Goal: Task Accomplishment & Management: Complete application form

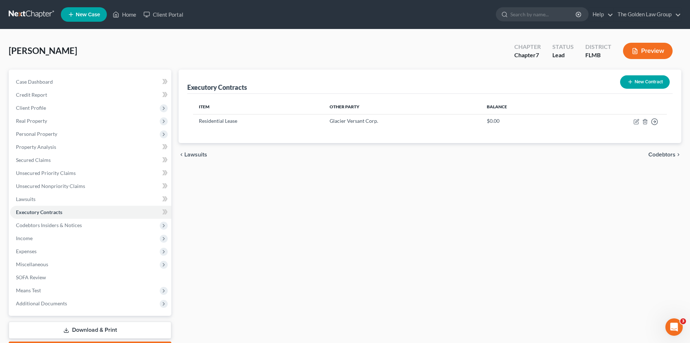
click at [23, 13] on link at bounding box center [32, 14] width 46 height 13
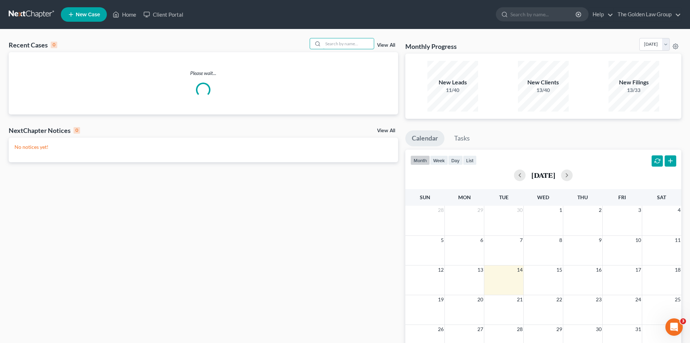
click at [337, 48] on input "search" at bounding box center [348, 43] width 51 height 11
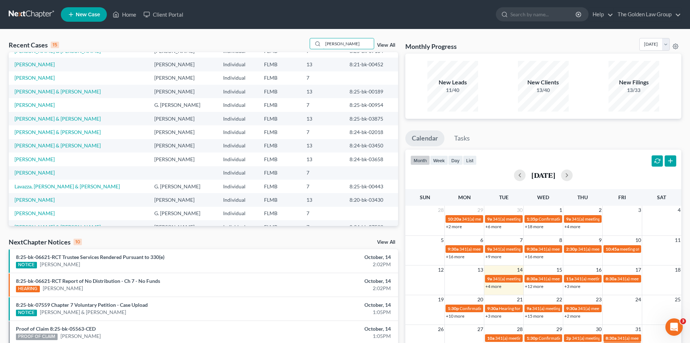
scroll to position [50, 0]
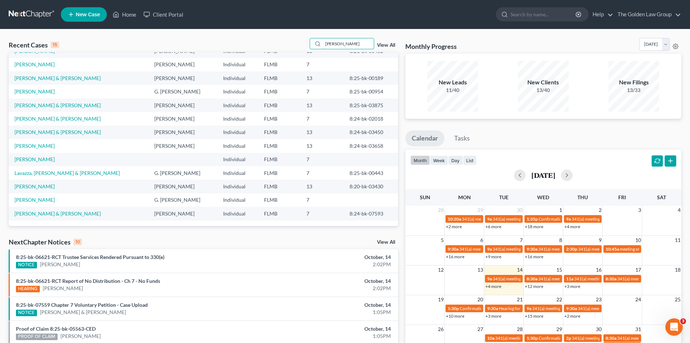
type input "roberts"
drag, startPoint x: 340, startPoint y: 43, endPoint x: 316, endPoint y: 49, distance: 25.1
click at [316, 48] on div "roberts" at bounding box center [342, 43] width 64 height 11
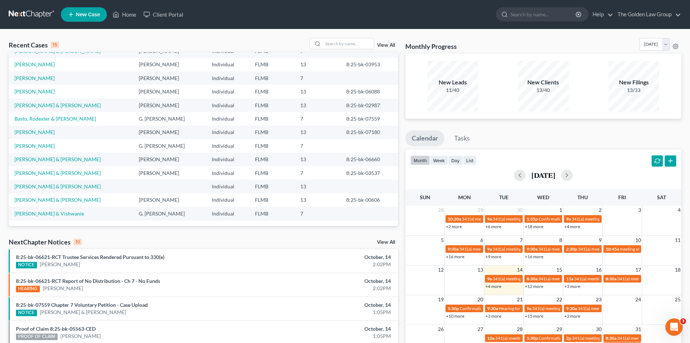
click at [79, 17] on span "New Case" at bounding box center [88, 14] width 24 height 5
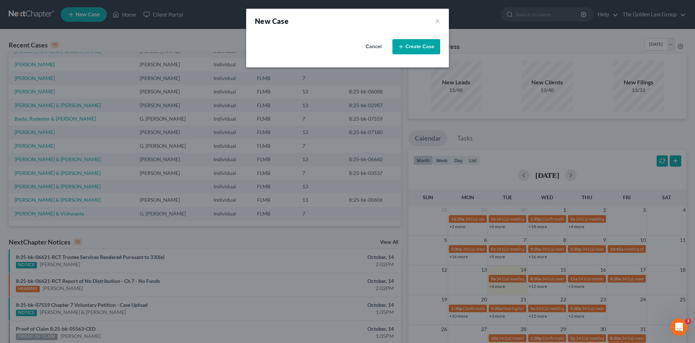
select select "15"
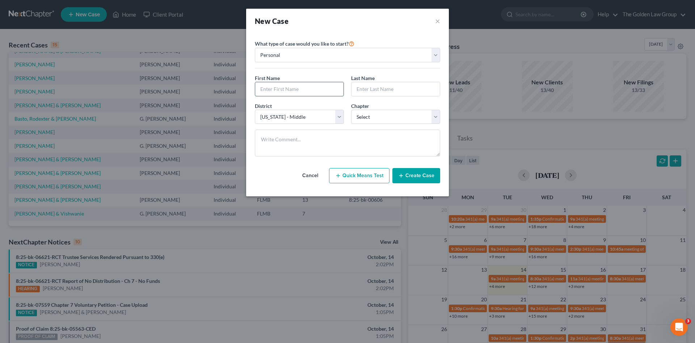
click at [318, 91] on input "text" at bounding box center [299, 89] width 88 height 14
type input "Michael"
type input "r"
type input "Roberts"
click at [362, 116] on select "Select 7 11 12 13" at bounding box center [395, 117] width 89 height 14
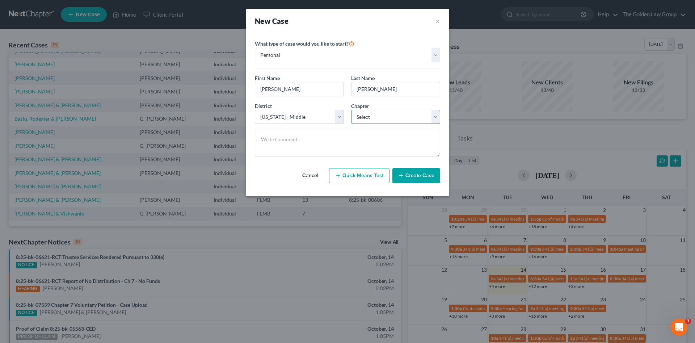
select select "0"
click at [351, 110] on select "Select 7 11 12 13" at bounding box center [395, 117] width 89 height 14
click at [410, 176] on button "Create Case" at bounding box center [417, 175] width 48 height 15
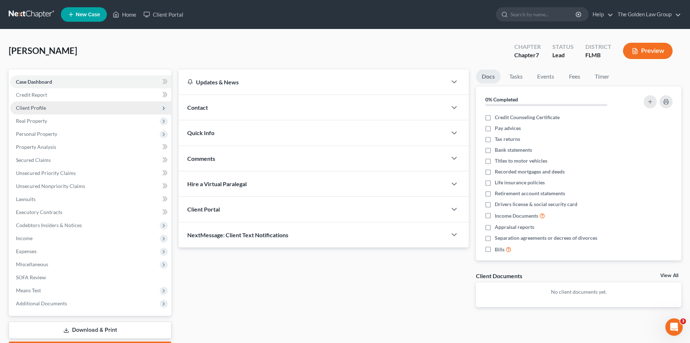
click at [34, 109] on span "Client Profile" at bounding box center [31, 108] width 30 height 6
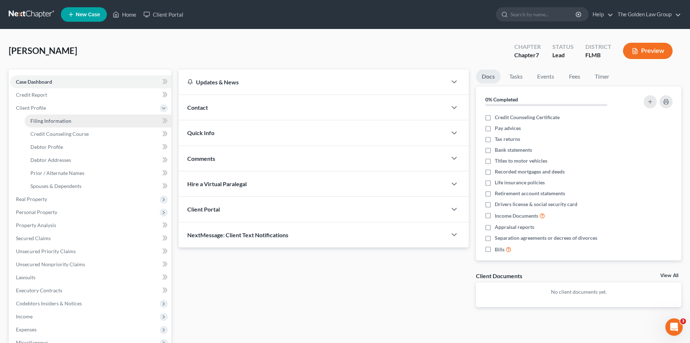
click at [45, 121] on span "Filing Information" at bounding box center [50, 121] width 41 height 6
select select "1"
select select "0"
select select "15"
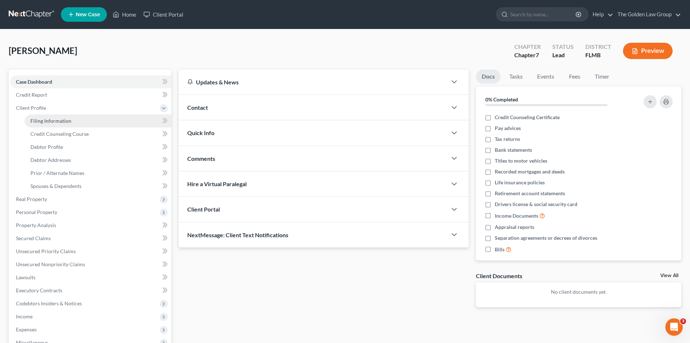
select select "9"
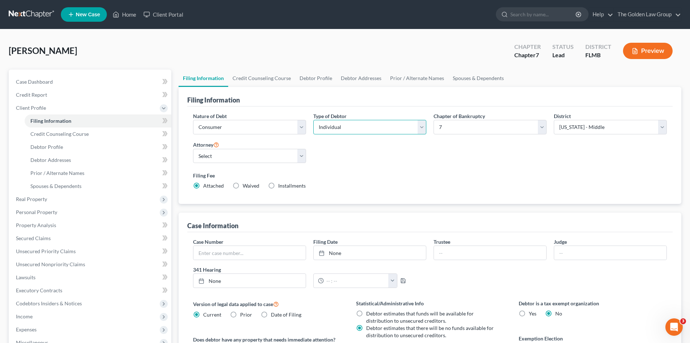
click at [349, 128] on select "Select Individual Joint" at bounding box center [369, 127] width 113 height 14
select select "1"
click at [313, 120] on select "Select Individual Joint" at bounding box center [369, 127] width 113 height 14
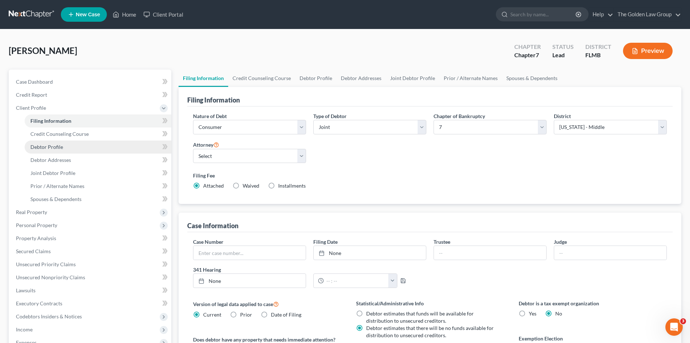
click at [58, 146] on span "Debtor Profile" at bounding box center [46, 147] width 33 height 6
select select "1"
select select "0"
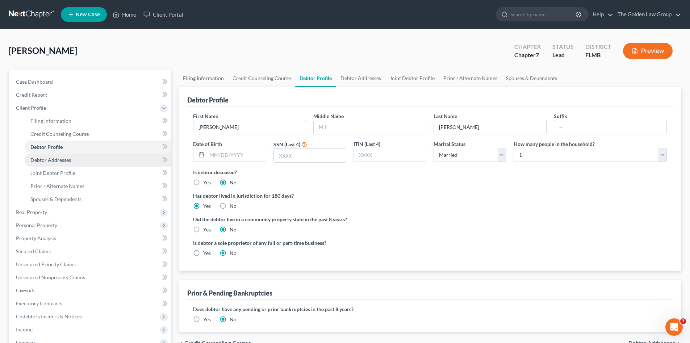
click at [91, 161] on link "Debtor Addresses" at bounding box center [98, 160] width 147 height 13
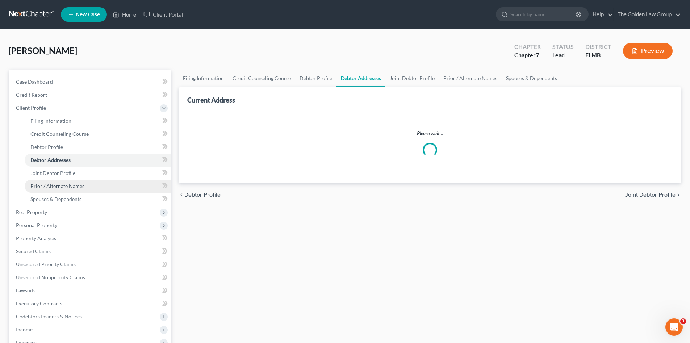
select select "0"
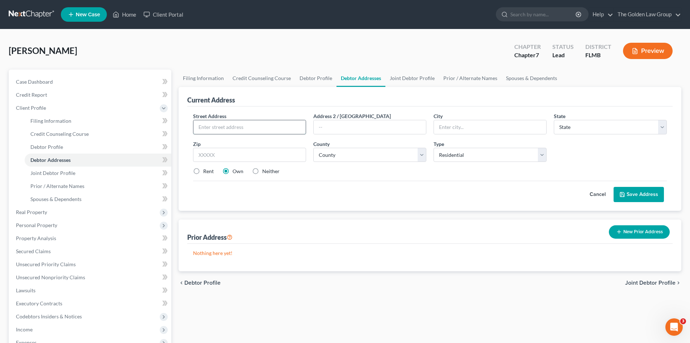
click at [254, 124] on input "text" at bounding box center [249, 127] width 112 height 14
drag, startPoint x: 223, startPoint y: 129, endPoint x: 64, endPoint y: 134, distance: 158.3
click at [223, 129] on input "text" at bounding box center [249, 127] width 112 height 14
click at [233, 124] on input "text" at bounding box center [249, 127] width 112 height 14
click at [44, 107] on span "Client Profile" at bounding box center [31, 108] width 30 height 6
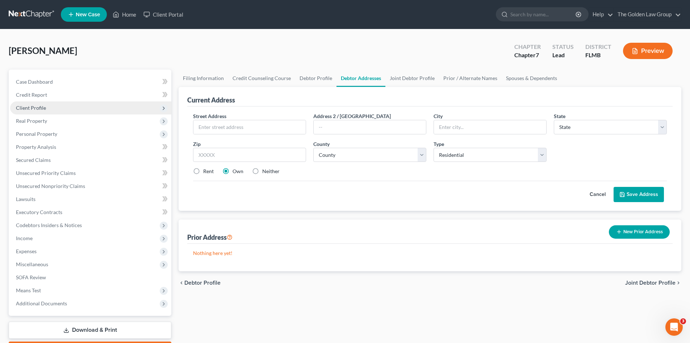
click at [49, 107] on span "Client Profile" at bounding box center [90, 107] width 161 height 13
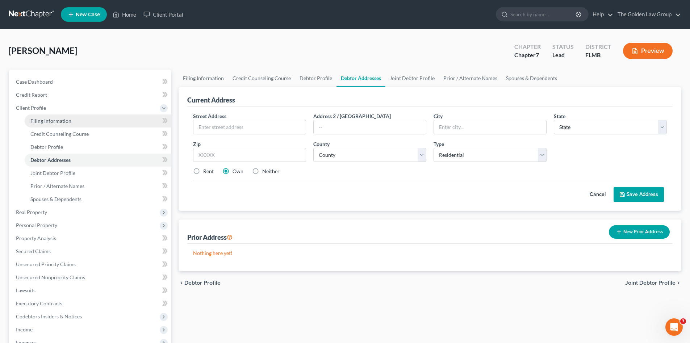
click at [57, 123] on span "Filing Information" at bounding box center [50, 121] width 41 height 6
select select "1"
select select "0"
select select "15"
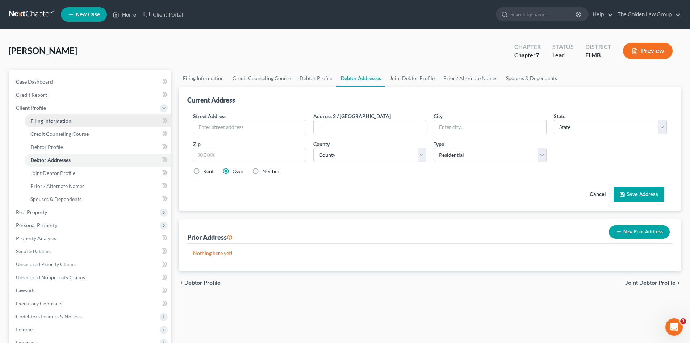
select select "9"
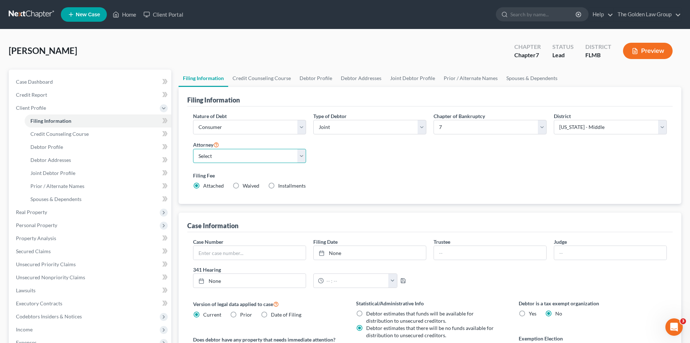
click at [268, 156] on select "Select G. Donald Golden - FLMB G. Donald Golden - FLNB Eric Barksdale - FLMB Er…" at bounding box center [249, 156] width 113 height 14
select select "0"
click at [193, 149] on select "Select G. Donald Golden - FLMB G. Donald Golden - FLNB Eric Barksdale - FLMB Er…" at bounding box center [249, 156] width 113 height 14
click at [335, 173] on label "Filing Fee" at bounding box center [430, 176] width 474 height 8
click at [68, 136] on span "Credit Counseling Course" at bounding box center [59, 134] width 58 height 6
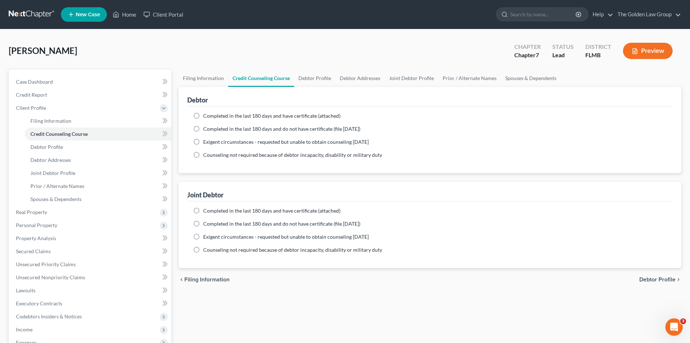
drag, startPoint x: 200, startPoint y: 114, endPoint x: 197, endPoint y: 127, distance: 13.3
click at [203, 114] on label "Completed in the last 180 days and have certificate (attached)" at bounding box center [271, 115] width 137 height 7
click at [206, 114] on input "Completed in the last 180 days and have certificate (attached)" at bounding box center [208, 114] width 5 height 5
radio input "true"
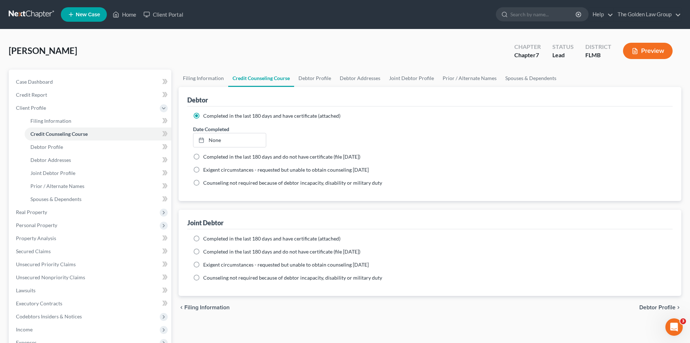
click at [203, 238] on label "Completed in the last 180 days and have certificate (attached)" at bounding box center [271, 238] width 137 height 7
click at [206, 238] on input "Completed in the last 180 days and have certificate (attached)" at bounding box center [208, 237] width 5 height 5
radio input "true"
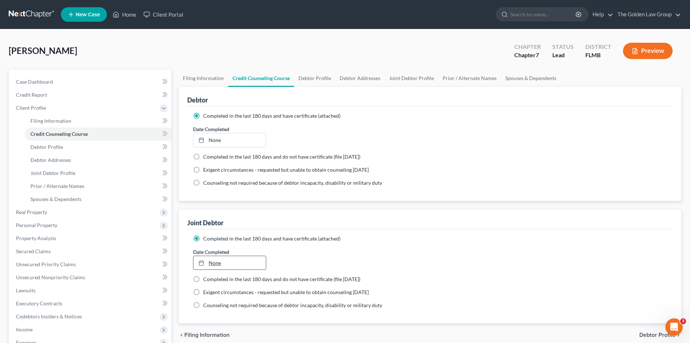
click at [222, 260] on link "None" at bounding box center [229, 263] width 72 height 14
type input "10/14/2025"
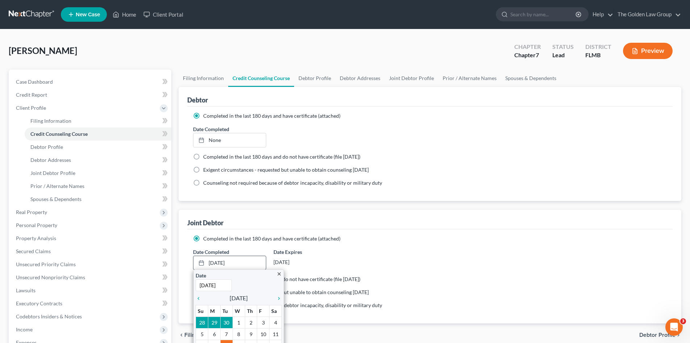
scroll to position [48, 0]
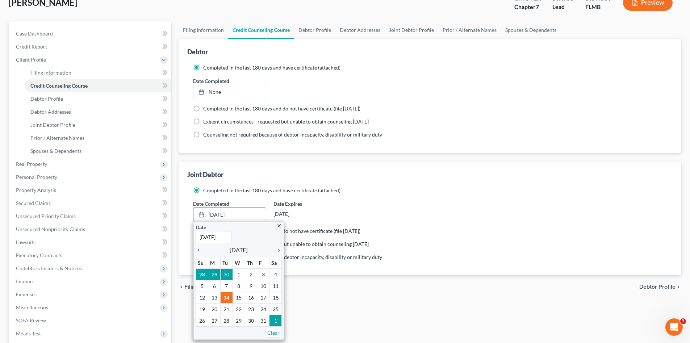
click at [200, 247] on div "chevron_left" at bounding box center [200, 249] width 9 height 7
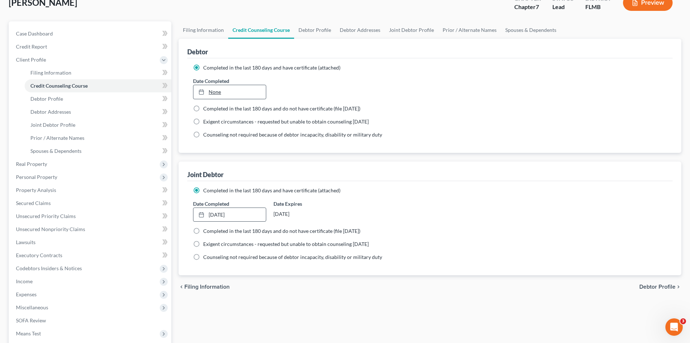
type input "10/14/2025"
click at [202, 93] on icon at bounding box center [201, 92] width 6 height 6
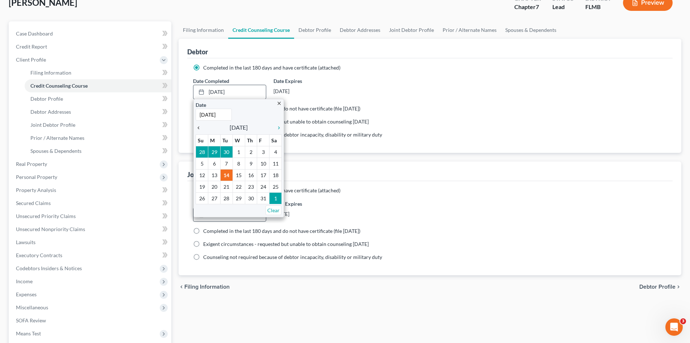
click at [198, 128] on icon "chevron_left" at bounding box center [200, 128] width 9 height 6
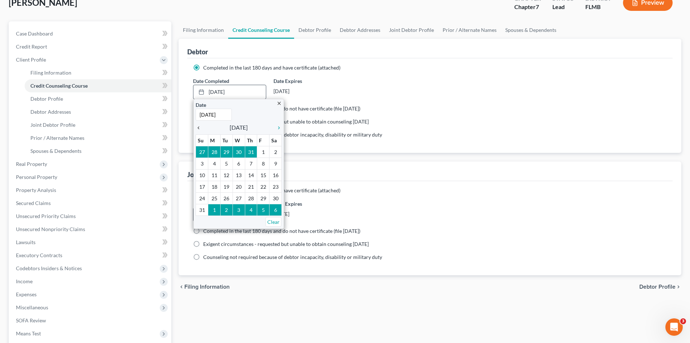
click at [198, 128] on icon "chevron_left" at bounding box center [200, 128] width 9 height 6
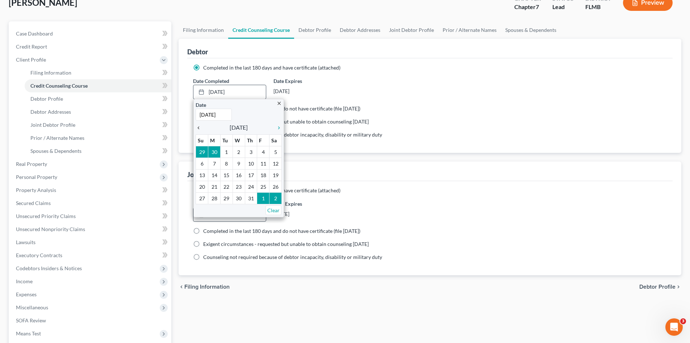
click at [198, 126] on icon "chevron_left" at bounding box center [200, 128] width 9 height 6
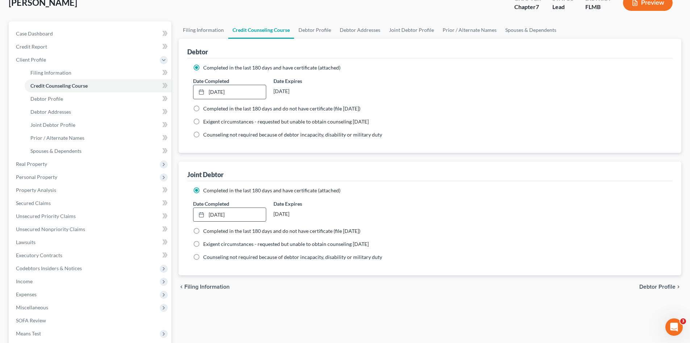
click at [274, 309] on div "Filing Information Credit Counseling Course Debtor Profile Debtor Addresses Joi…" at bounding box center [430, 210] width 510 height 379
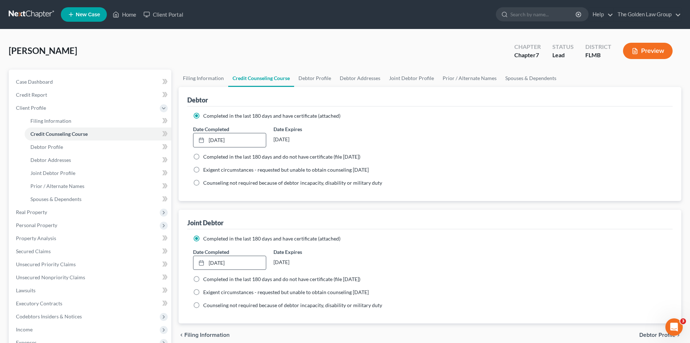
click at [28, 12] on link at bounding box center [32, 14] width 46 height 13
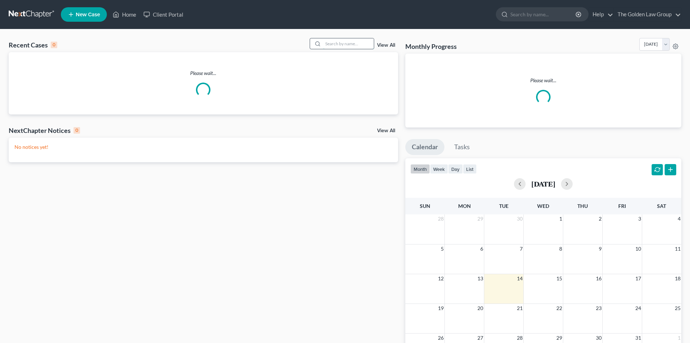
click at [335, 45] on input "search" at bounding box center [348, 43] width 51 height 11
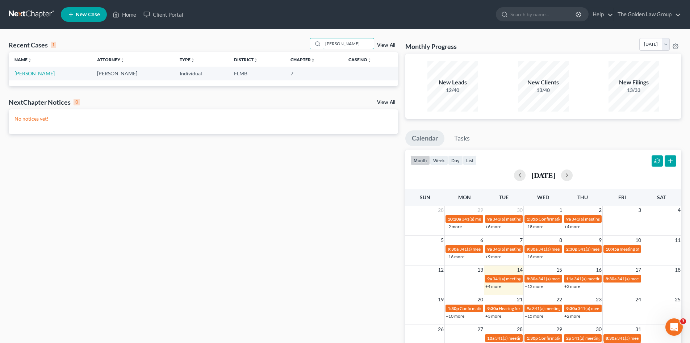
type input "[PERSON_NAME]"
click at [38, 74] on link "[PERSON_NAME]" at bounding box center [34, 73] width 40 height 6
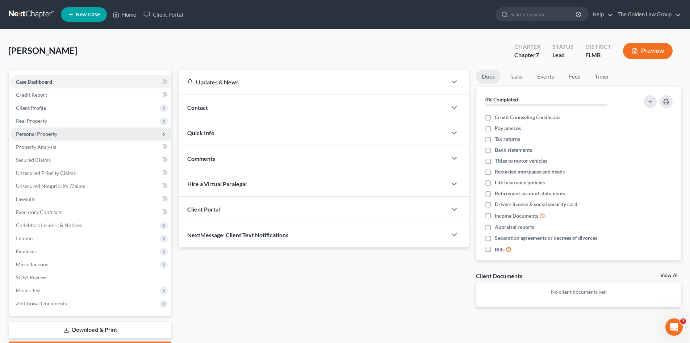
click at [48, 135] on span "Personal Property" at bounding box center [36, 134] width 41 height 6
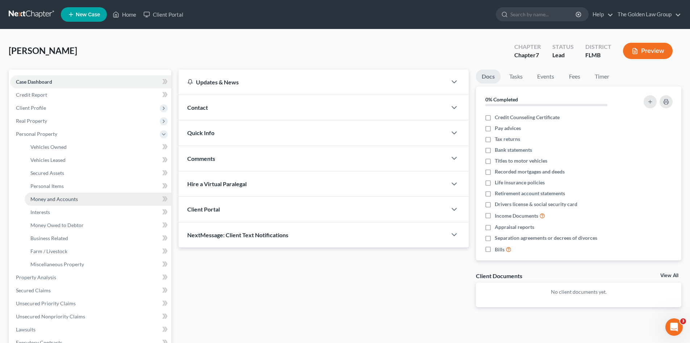
click at [83, 199] on link "Money and Accounts" at bounding box center [98, 199] width 147 height 13
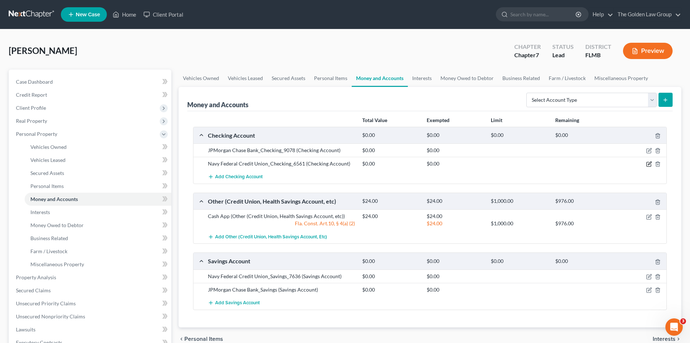
click at [650, 165] on icon "button" at bounding box center [649, 164] width 6 height 6
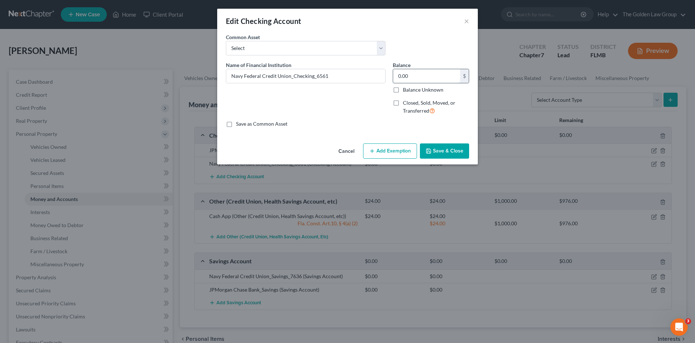
click at [418, 76] on input "0.00" at bounding box center [426, 76] width 67 height 14
click at [421, 74] on input "0.00" at bounding box center [426, 76] width 67 height 14
type input "0"
type input "900.00"
click at [447, 147] on button "Save & Close" at bounding box center [444, 150] width 49 height 15
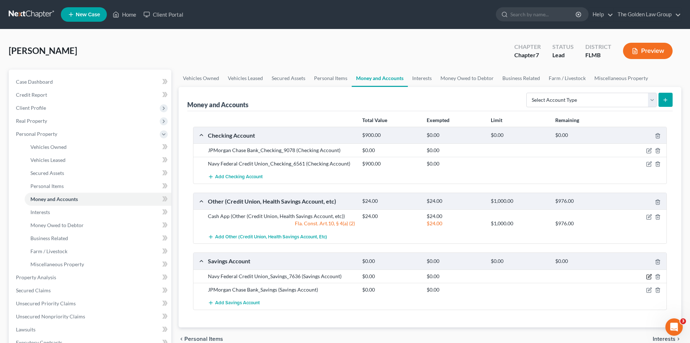
click at [647, 278] on icon "button" at bounding box center [649, 277] width 6 height 6
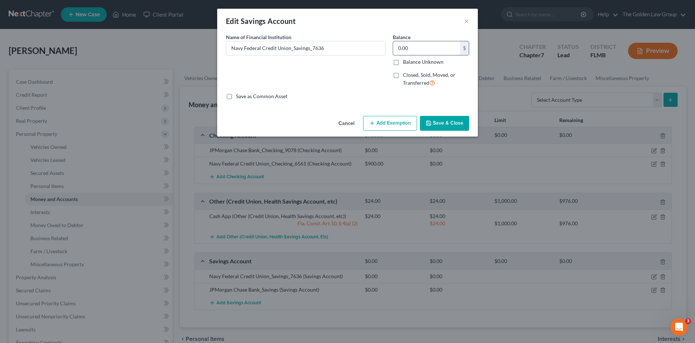
click at [411, 51] on input "0.00" at bounding box center [426, 48] width 67 height 14
type input "1,300.00"
click at [453, 124] on button "Save & Close" at bounding box center [444, 123] width 49 height 15
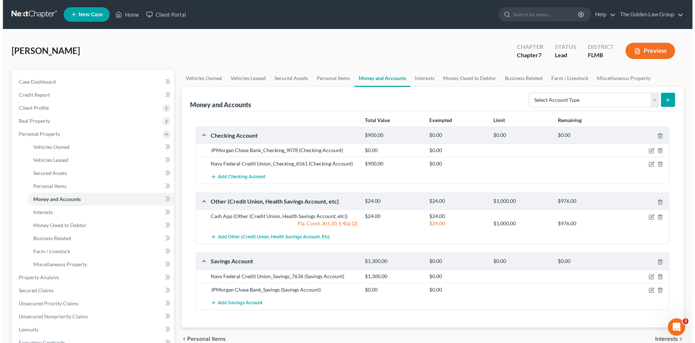
scroll to position [36, 0]
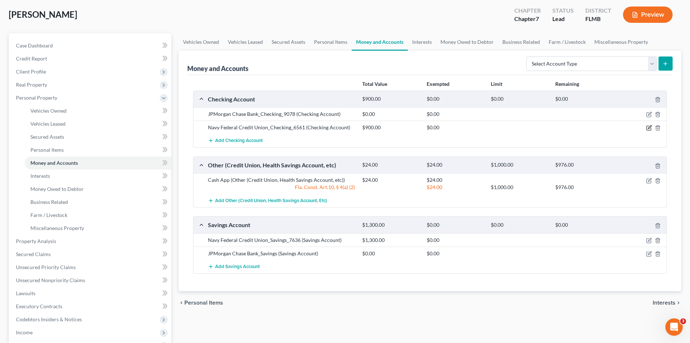
click at [647, 127] on icon "button" at bounding box center [649, 128] width 6 height 6
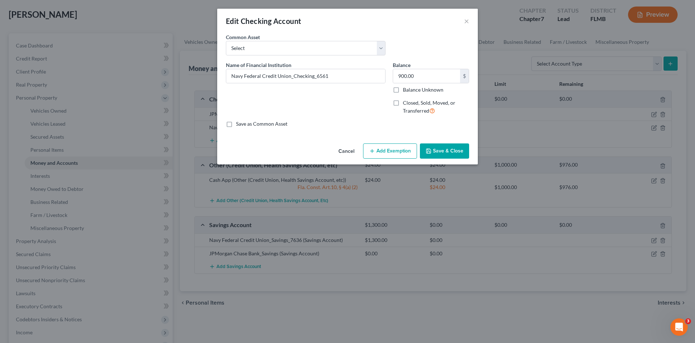
click at [399, 151] on button "Add Exemption" at bounding box center [390, 150] width 54 height 15
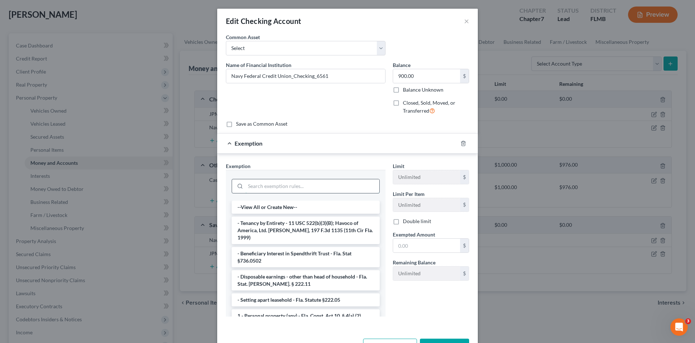
click at [283, 187] on input "search" at bounding box center [312, 186] width 134 height 14
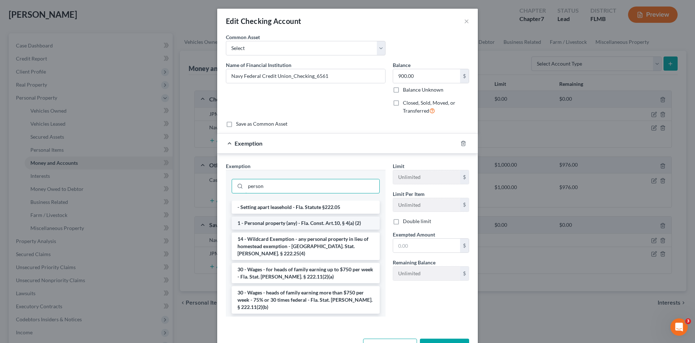
type input "person"
click at [316, 223] on li "1 - Personal property (any) - Fla. Const. Art.10, § 4(a) (2)" at bounding box center [306, 223] width 148 height 13
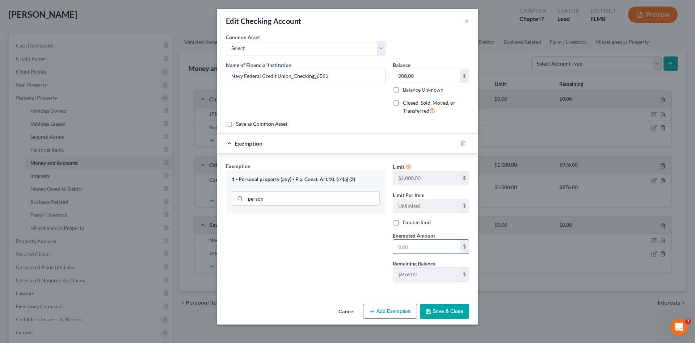
click at [420, 245] on input "text" at bounding box center [426, 247] width 67 height 14
type input "900.00"
click at [449, 310] on button "Save & Close" at bounding box center [444, 311] width 49 height 15
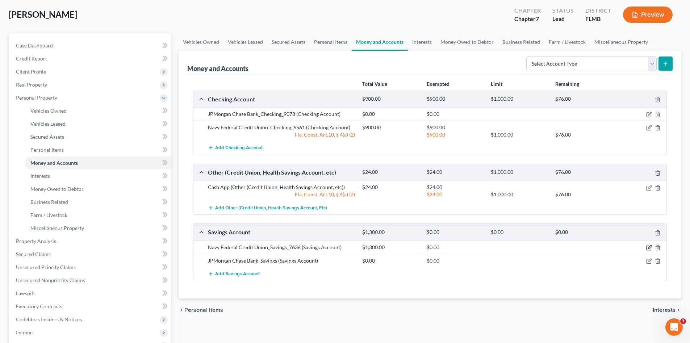
drag, startPoint x: 648, startPoint y: 249, endPoint x: 620, endPoint y: 246, distance: 28.0
click at [648, 248] on icon "button" at bounding box center [649, 246] width 3 height 3
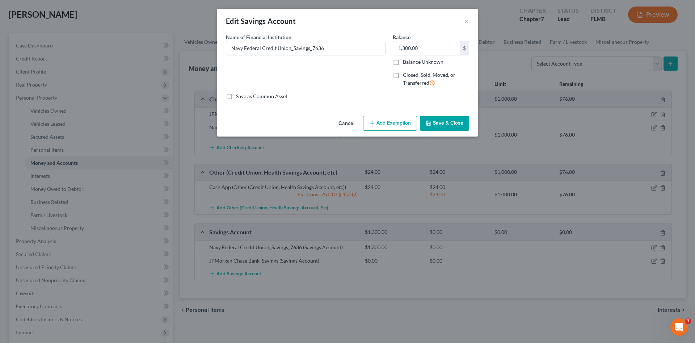
click at [387, 119] on button "Add Exemption" at bounding box center [390, 123] width 54 height 15
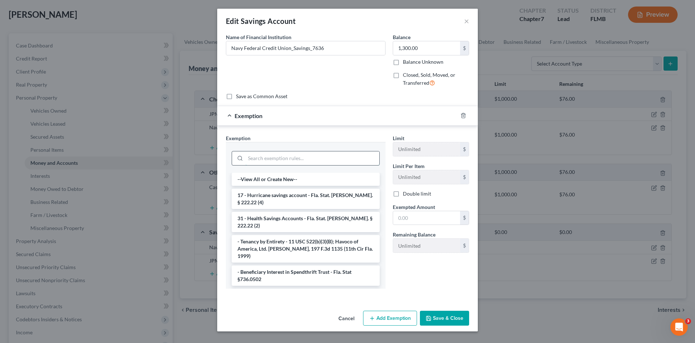
click at [290, 160] on input "search" at bounding box center [312, 158] width 134 height 14
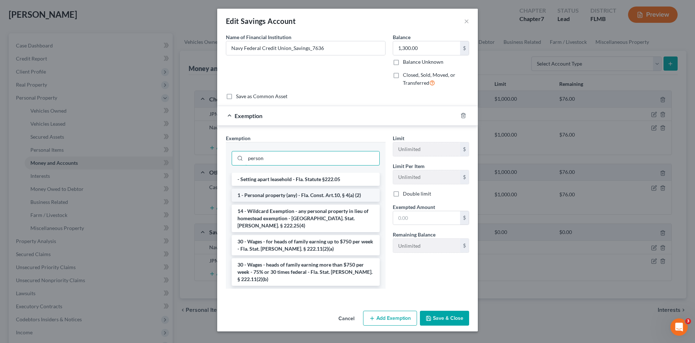
type input "person"
click at [309, 196] on li "1 - Personal property (any) - Fla. Const. Art.10, § 4(a) (2)" at bounding box center [306, 195] width 148 height 13
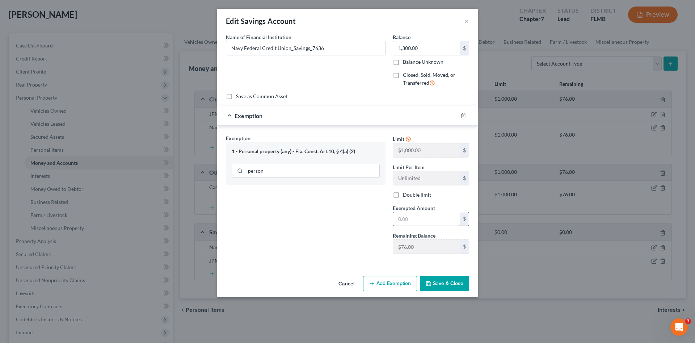
click at [429, 219] on input "text" at bounding box center [426, 219] width 67 height 14
type input "76.00"
click at [396, 282] on button "Add Exemption" at bounding box center [390, 283] width 54 height 15
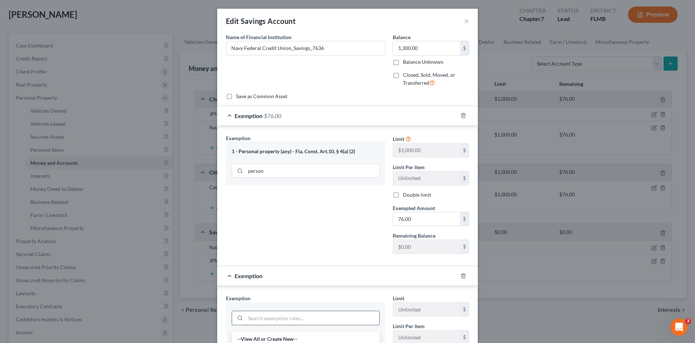
click at [314, 315] on input "search" at bounding box center [312, 318] width 134 height 14
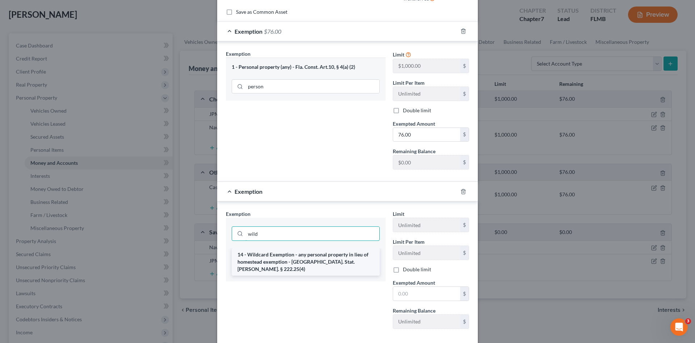
type input "wild"
click at [317, 261] on li "14 - Wildcard Exemption - any personal property in lieu of homestead exemption …" at bounding box center [306, 262] width 148 height 28
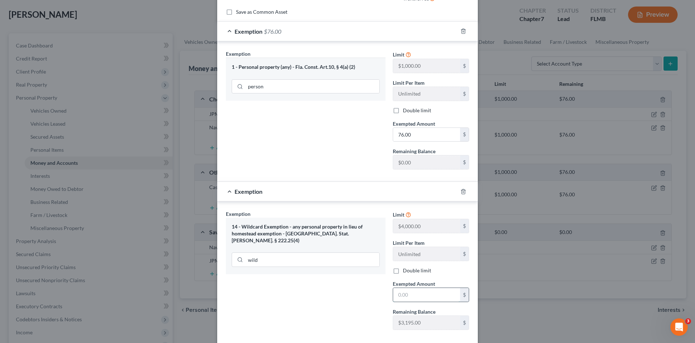
click at [451, 291] on input "text" at bounding box center [426, 295] width 67 height 14
type input "1,224.00"
click at [347, 287] on div "Exemption Set must be selected for CA. Exemption * 14 - Wildcard Exemption - an…" at bounding box center [305, 272] width 167 height 125
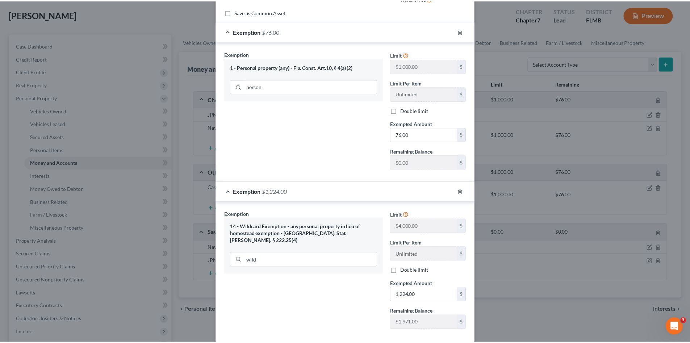
scroll to position [123, 0]
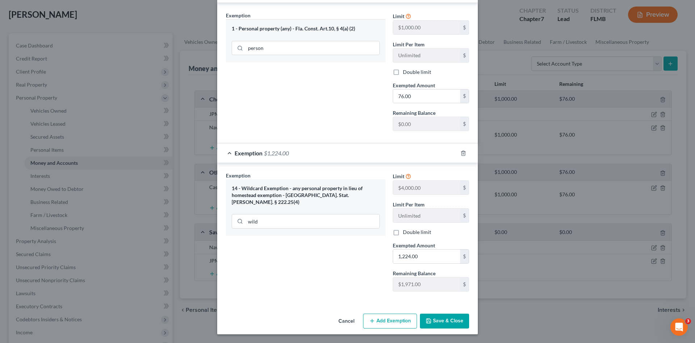
click at [442, 323] on button "Save & Close" at bounding box center [444, 321] width 49 height 15
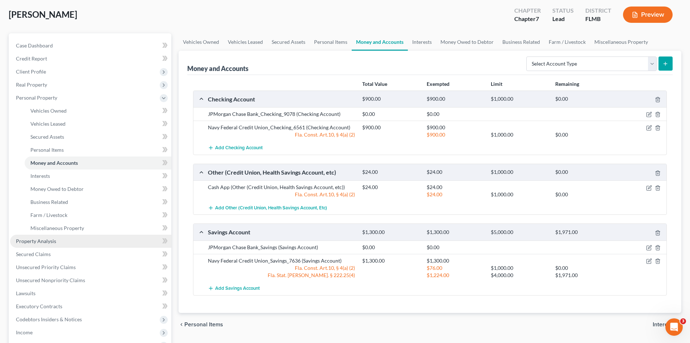
click at [58, 239] on link "Property Analysis" at bounding box center [90, 241] width 161 height 13
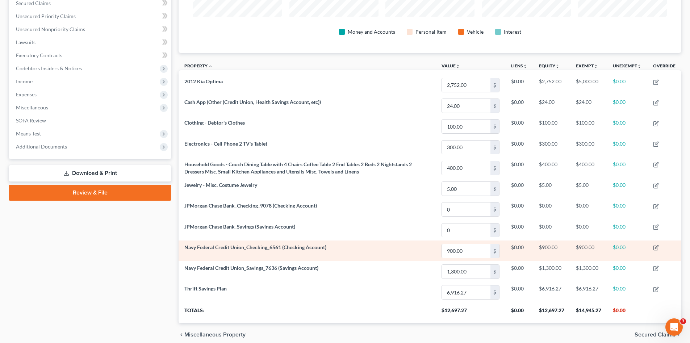
scroll to position [188, 0]
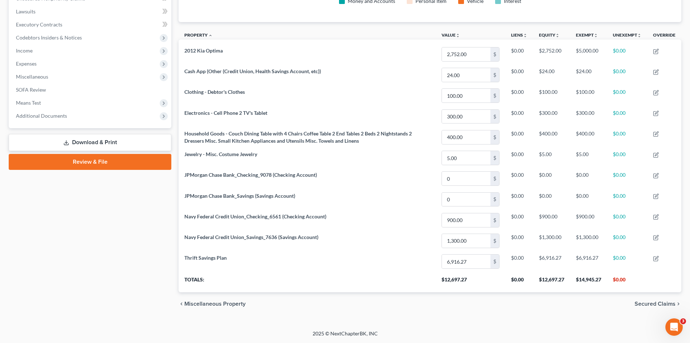
click at [119, 263] on div "Case Dashboard Payments Invoices Payments Payments Credit Report Client Profile" at bounding box center [90, 98] width 170 height 433
click at [108, 259] on div "Case Dashboard Payments Invoices Payments Payments Credit Report Client Profile" at bounding box center [90, 98] width 170 height 433
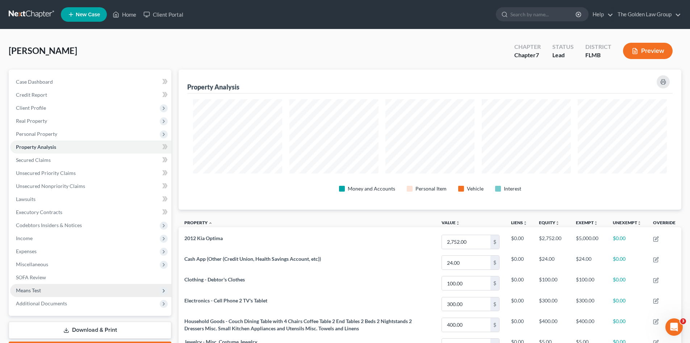
scroll to position [97, 0]
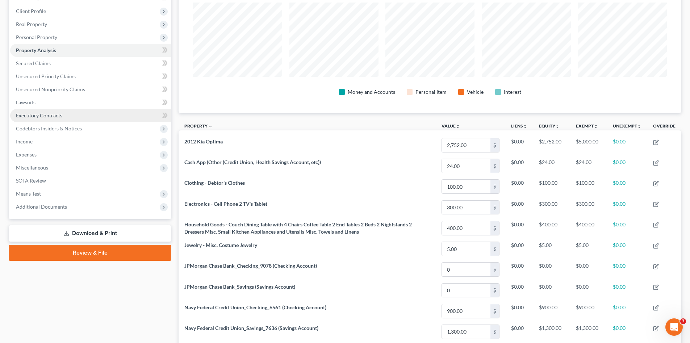
click at [113, 253] on link "Review & File" at bounding box center [90, 253] width 163 height 16
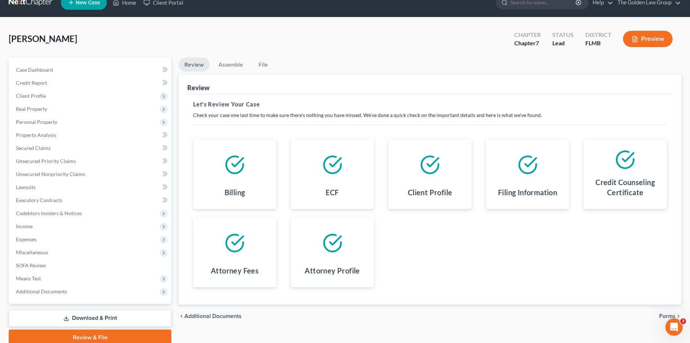
scroll to position [42, 0]
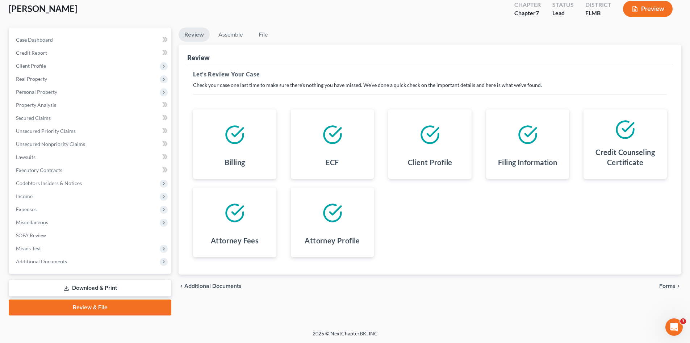
click at [662, 287] on span "Forms" at bounding box center [667, 286] width 16 height 6
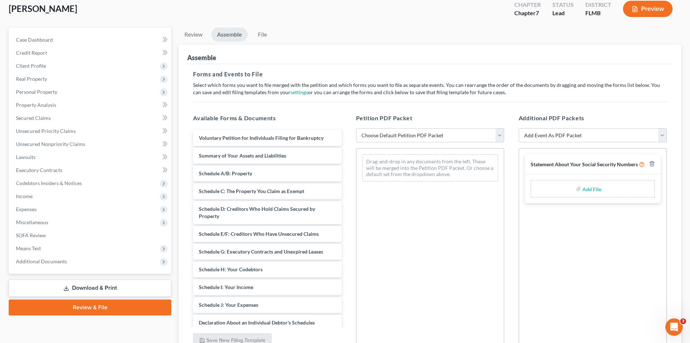
click at [373, 137] on select "Choose Default Petition PDF Packet Complete Bankruptcy Petition (all forms and …" at bounding box center [430, 135] width 148 height 14
select select "0"
click at [356, 128] on select "Choose Default Petition PDF Packet Complete Bankruptcy Petition (all forms and …" at bounding box center [430, 135] width 148 height 14
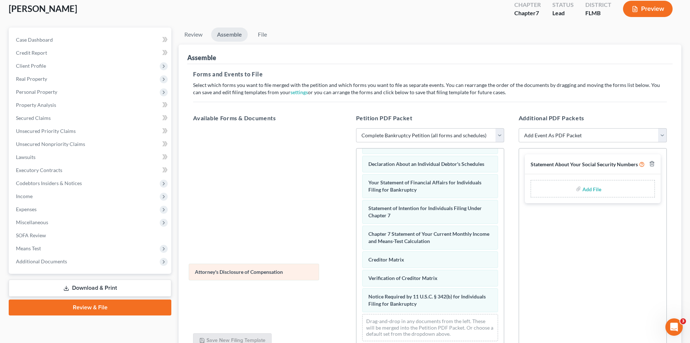
scroll to position [212, 0]
drag, startPoint x: 440, startPoint y: 302, endPoint x: 251, endPoint y: 264, distance: 192.4
click at [356, 264] on div "Attorney's Disclosure of Compensation Voluntary Petition for Individuals Filing…" at bounding box center [429, 145] width 147 height 403
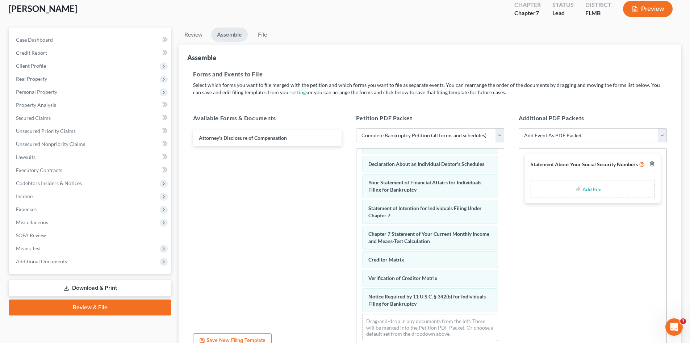
scroll to position [112, 0]
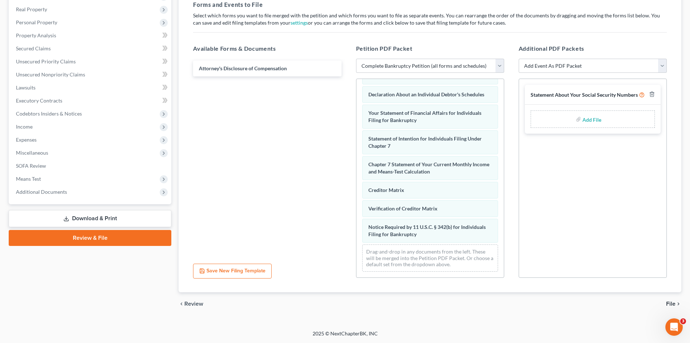
click at [671, 302] on span "File" at bounding box center [670, 304] width 9 height 6
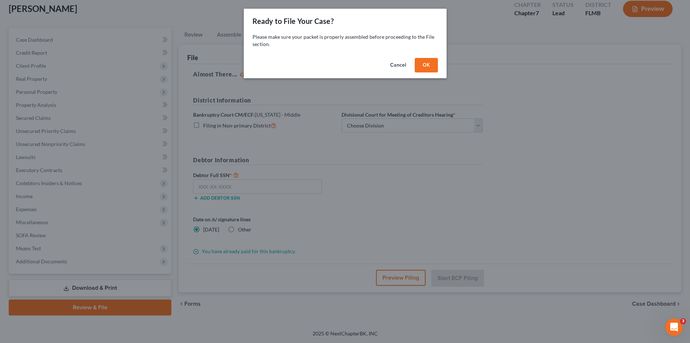
scroll to position [42, 0]
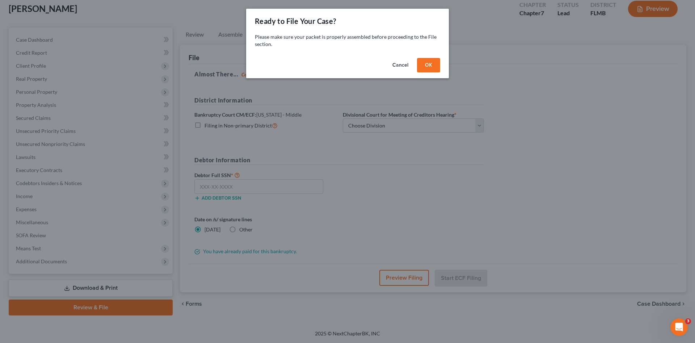
click at [427, 63] on button "OK" at bounding box center [428, 65] width 23 height 14
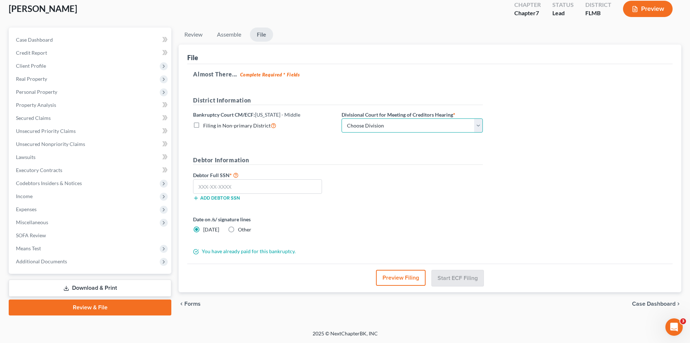
click at [396, 126] on select "Choose Division [GEOGRAPHIC_DATA][PERSON_NAME] [GEOGRAPHIC_DATA] [GEOGRAPHIC_DA…" at bounding box center [411, 125] width 141 height 14
select select "3"
click at [341, 118] on select "Choose Division [GEOGRAPHIC_DATA][PERSON_NAME] [GEOGRAPHIC_DATA] [GEOGRAPHIC_DA…" at bounding box center [411, 125] width 141 height 14
click at [295, 184] on input "text" at bounding box center [257, 186] width 129 height 14
click at [245, 184] on input "text" at bounding box center [257, 186] width 129 height 14
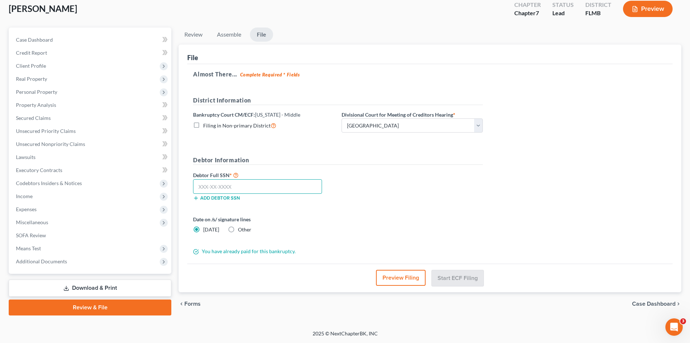
click at [245, 186] on input "text" at bounding box center [257, 186] width 129 height 14
type input "652-46-2227"
click at [377, 204] on div "Debtor Full SSN * 652-46-2227 Add debtor SSN" at bounding box center [337, 189] width 297 height 36
click at [461, 277] on button "Start ECF Filing" at bounding box center [458, 278] width 52 height 16
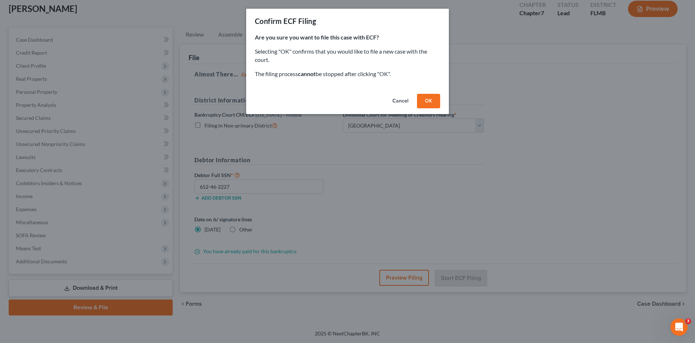
click at [434, 101] on button "OK" at bounding box center [428, 101] width 23 height 14
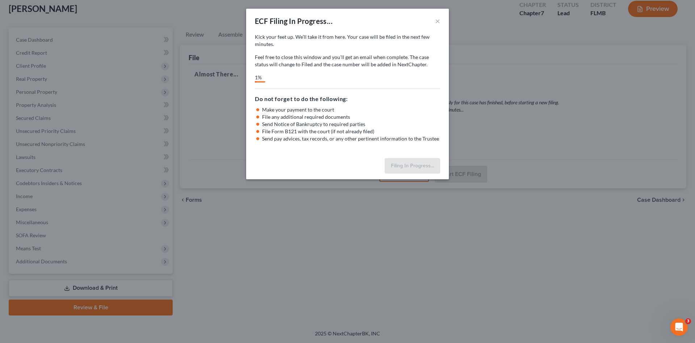
select select "3"
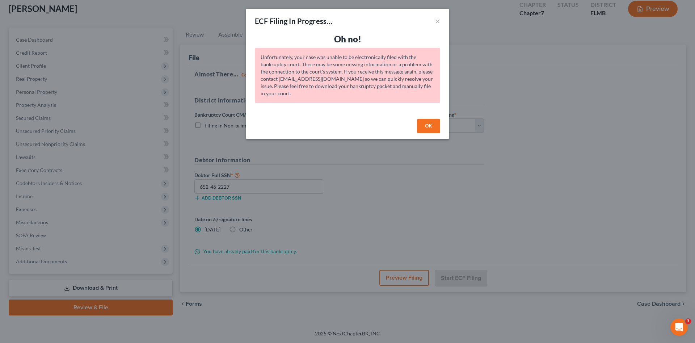
click at [430, 126] on button "OK" at bounding box center [428, 126] width 23 height 14
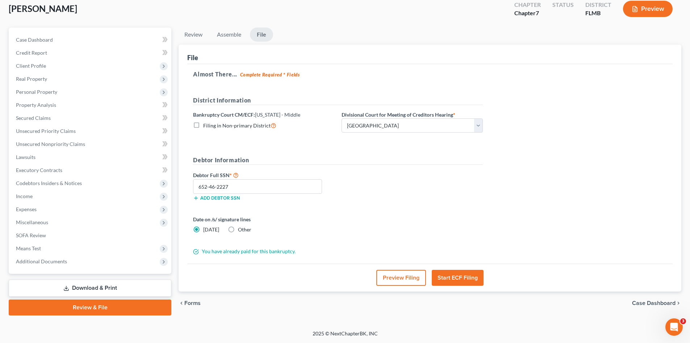
click at [449, 280] on button "Start ECF Filing" at bounding box center [458, 278] width 52 height 16
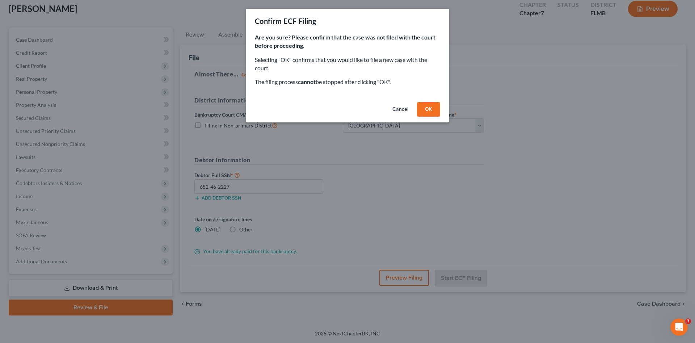
click at [429, 112] on button "OK" at bounding box center [428, 109] width 23 height 14
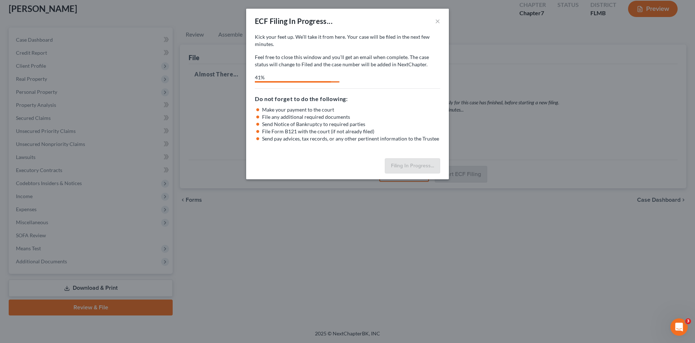
select select "3"
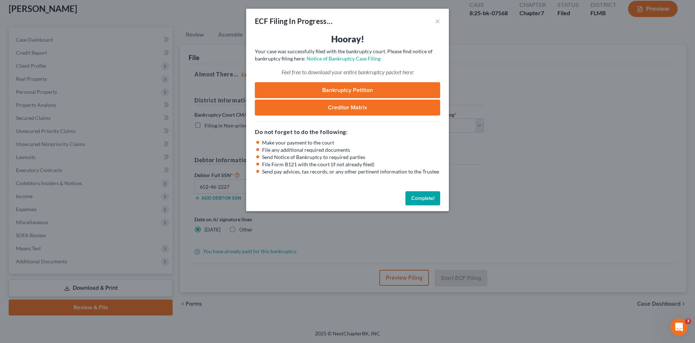
click at [382, 88] on link "Bankruptcy Petition" at bounding box center [347, 90] width 185 height 16
click at [416, 198] on button "Complete!" at bounding box center [423, 198] width 35 height 14
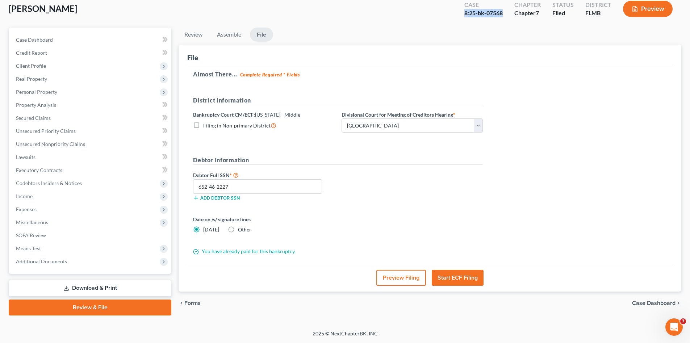
drag, startPoint x: 504, startPoint y: 12, endPoint x: 456, endPoint y: 16, distance: 47.7
click at [456, 16] on div "Case 8:25-bk-07568 Chapter Chapter 7 Status [GEOGRAPHIC_DATA] [GEOGRAPHIC_DATA]…" at bounding box center [569, 9] width 226 height 26
copy div "8:25-bk-07568"
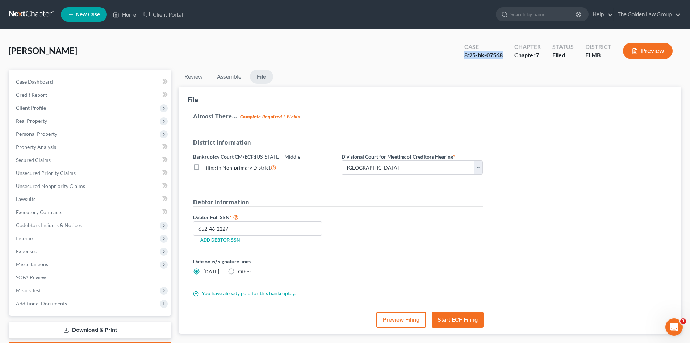
click at [42, 16] on link at bounding box center [32, 14] width 46 height 13
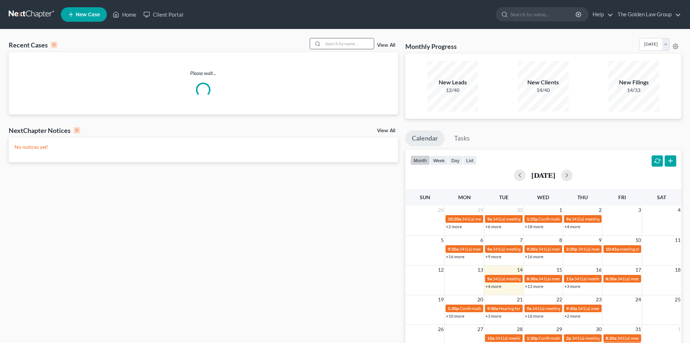
click at [344, 47] on input "search" at bounding box center [348, 43] width 51 height 11
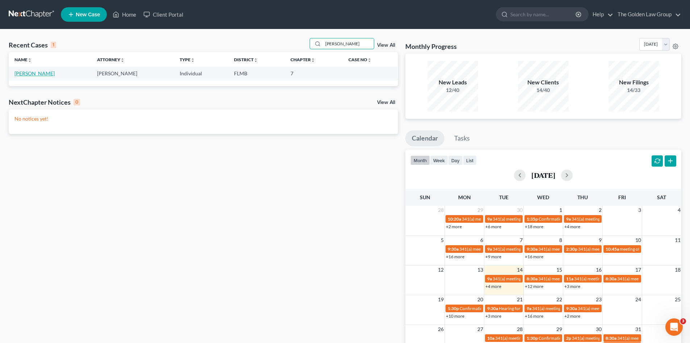
type input "comer"
click at [37, 74] on link "Comer, Erica" at bounding box center [34, 73] width 40 height 6
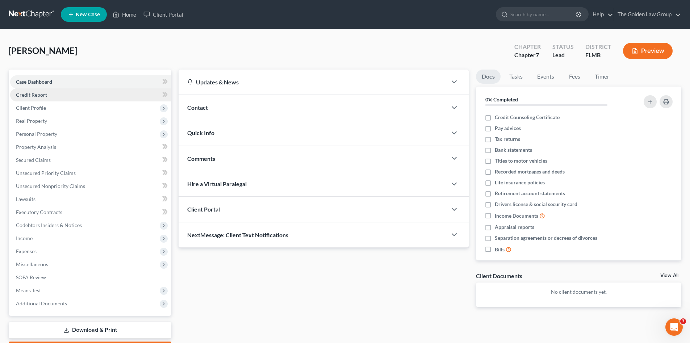
click at [32, 98] on link "Credit Report" at bounding box center [90, 94] width 161 height 13
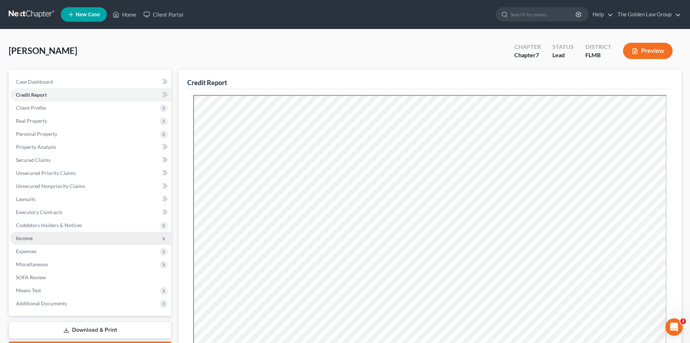
click at [32, 236] on span "Income" at bounding box center [24, 238] width 17 height 6
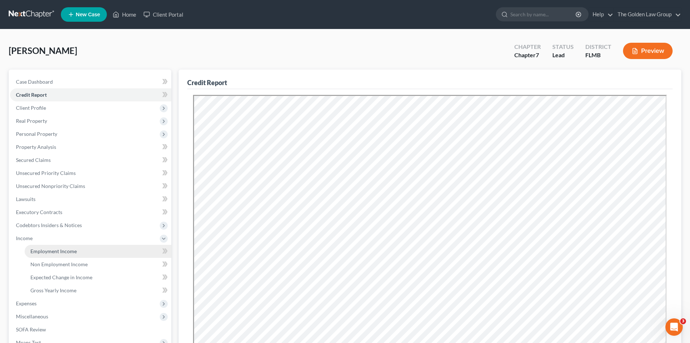
click at [64, 249] on span "Employment Income" at bounding box center [53, 251] width 46 height 6
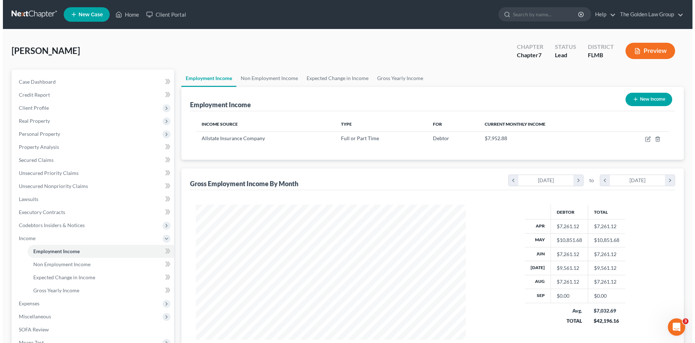
scroll to position [135, 285]
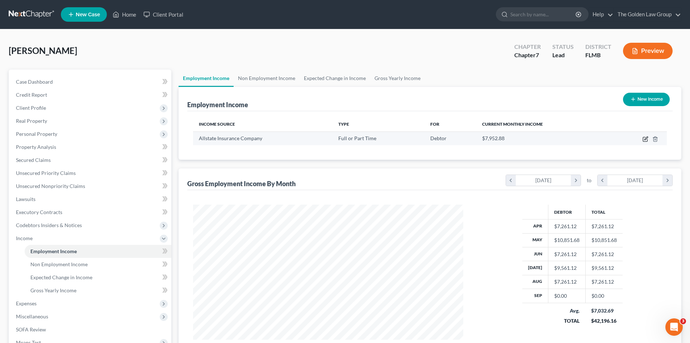
click at [645, 138] on icon "button" at bounding box center [645, 139] width 6 height 6
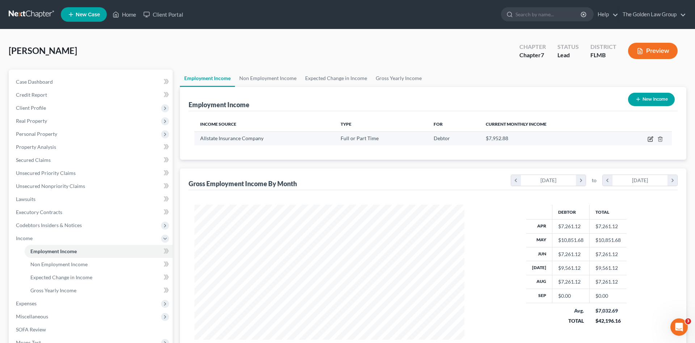
select select "0"
select select "14"
select select "2"
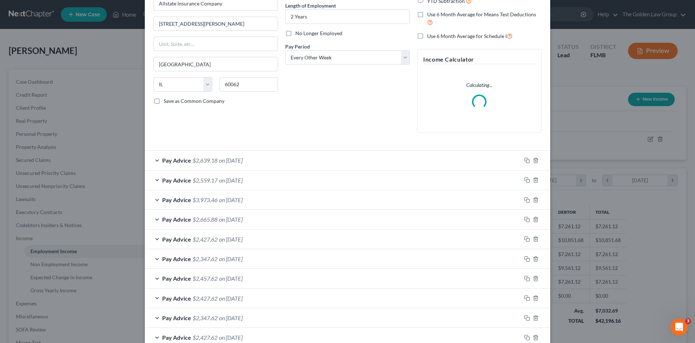
scroll to position [136, 0]
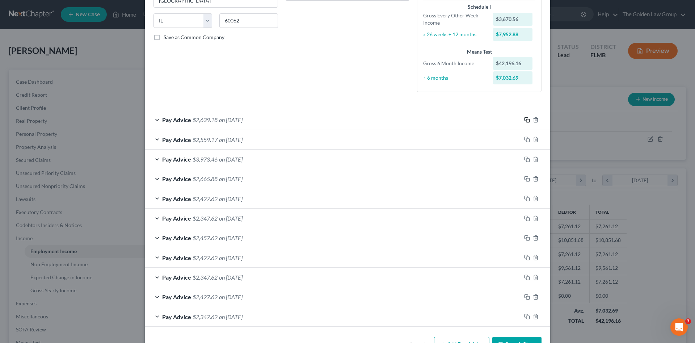
click at [526, 121] on rect "button" at bounding box center [527, 120] width 3 height 3
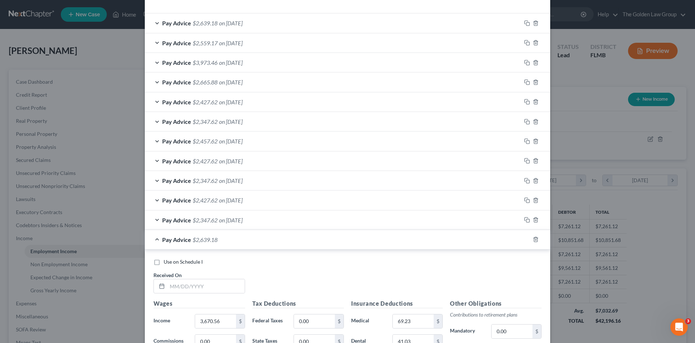
scroll to position [317, 0]
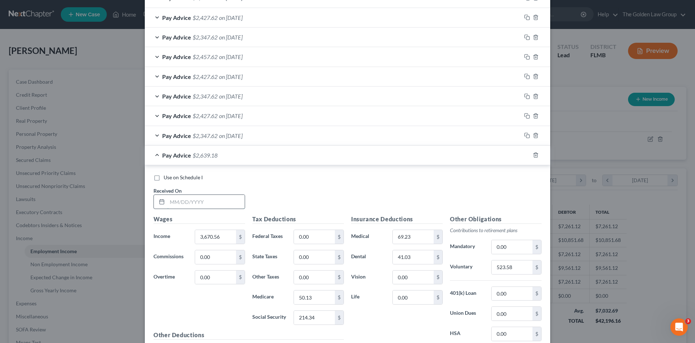
click at [184, 201] on input "text" at bounding box center [205, 202] width 77 height 14
type input "09/05/2025"
type input "3,490.56"
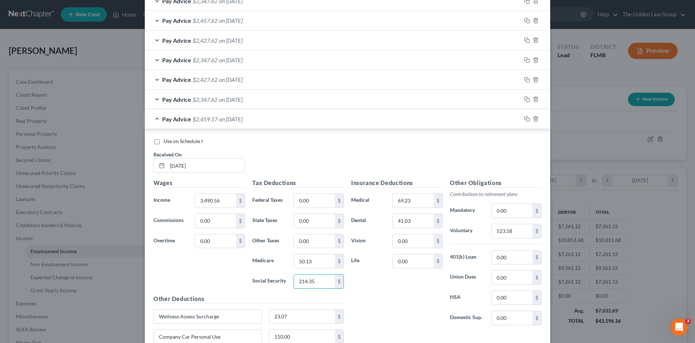
scroll to position [390, 0]
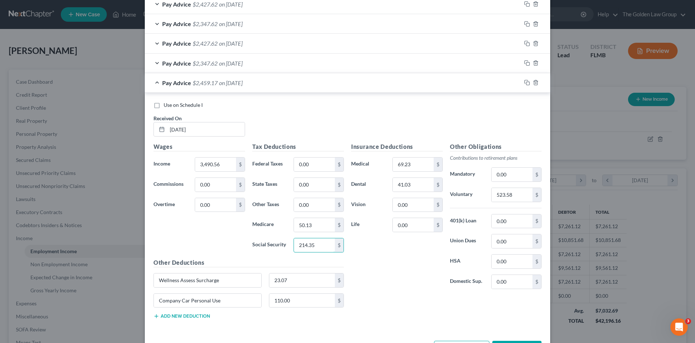
type input "214.35"
click at [200, 316] on button "Add new deduction" at bounding box center [182, 316] width 56 height 6
click at [194, 317] on input "text" at bounding box center [208, 321] width 108 height 14
click at [173, 321] on input "text" at bounding box center [208, 321] width 108 height 14
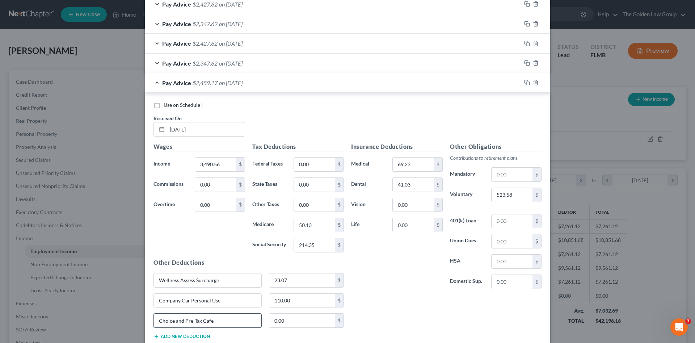
type input "Choice and Pre-Tax Cafe"
type input "100.00"
click at [204, 166] on input "3,490.56" at bounding box center [215, 165] width 41 height 14
type input "3,590.56"
drag, startPoint x: 228, startPoint y: 319, endPoint x: 137, endPoint y: 321, distance: 91.3
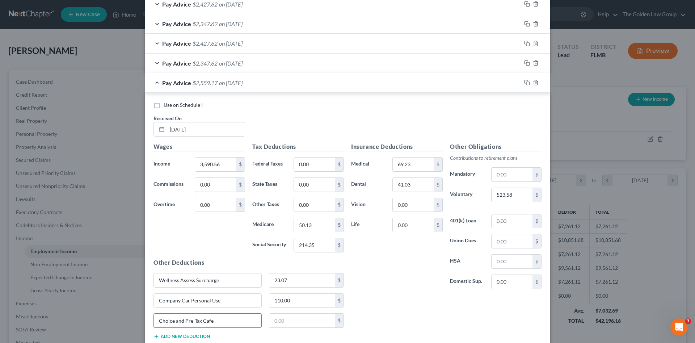
click at [130, 321] on div "Edit Income Source × Employment Type * Select Full or Part Time Employment Self…" at bounding box center [347, 171] width 695 height 343
drag, startPoint x: 412, startPoint y: 307, endPoint x: 398, endPoint y: 296, distance: 18.1
click at [411, 306] on div "Insurance Deductions Medical 69.23 $ Dental 41.03 $ Vision 0.00 $ Life 0.00 $ O…" at bounding box center [447, 243] width 198 height 203
click at [526, 83] on rect "button" at bounding box center [527, 83] width 3 height 3
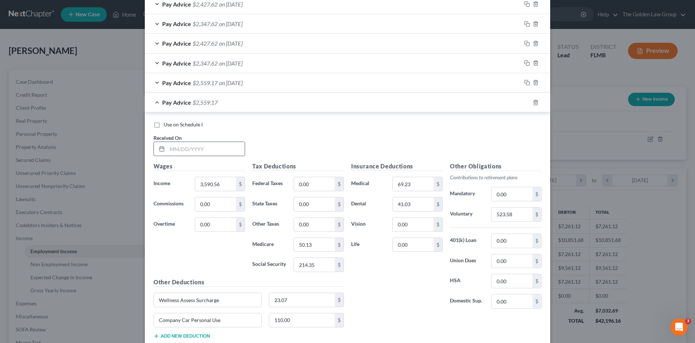
drag, startPoint x: 216, startPoint y: 151, endPoint x: 209, endPoint y: 151, distance: 6.9
click at [215, 151] on input "text" at bounding box center [205, 149] width 77 height 14
click at [208, 147] on input "text" at bounding box center [205, 149] width 77 height 14
type input "09/19/2025"
type input "3,570.56"
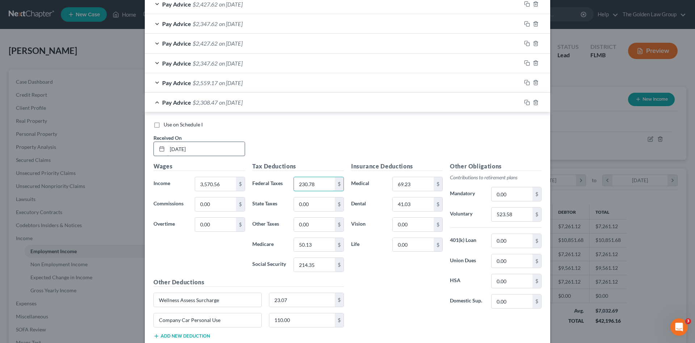
type input "230.78"
type input "50.13"
type input "214.35"
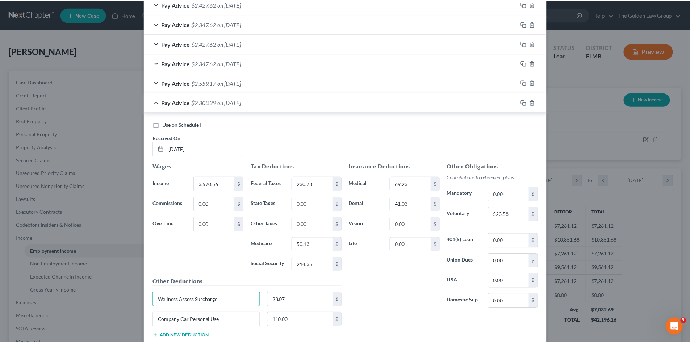
scroll to position [426, 0]
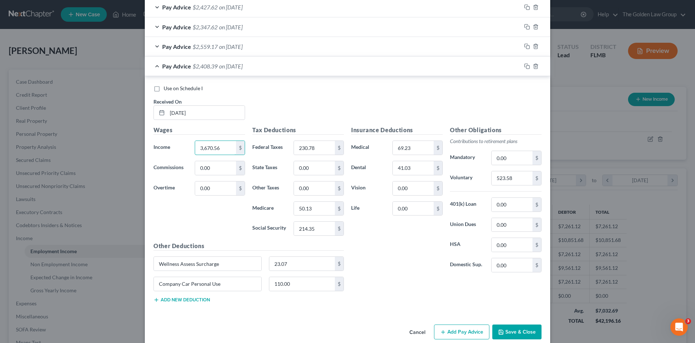
type input "3,670.56"
click at [173, 84] on div "Use on Schedule I Received On * 09/19/2025 Wages Income * 3,670.56 $ Commission…" at bounding box center [348, 195] width 406 height 238
click at [177, 89] on span "Use on Schedule I" at bounding box center [183, 88] width 39 height 6
click at [171, 89] on input "Use on Schedule I" at bounding box center [169, 87] width 5 height 5
checkbox input "true"
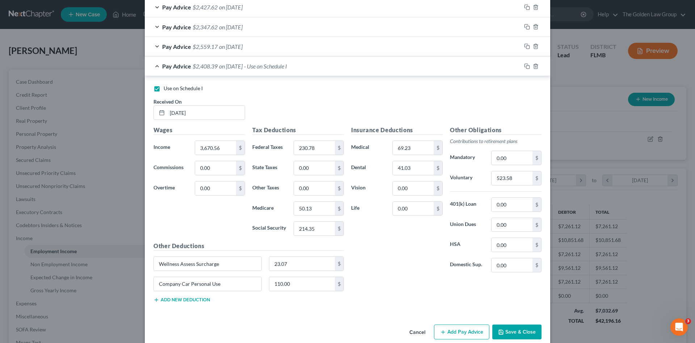
click at [518, 331] on button "Save & Close" at bounding box center [516, 331] width 49 height 15
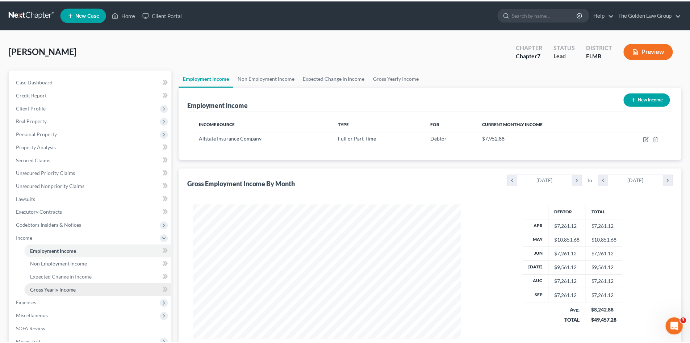
scroll to position [361957, 361808]
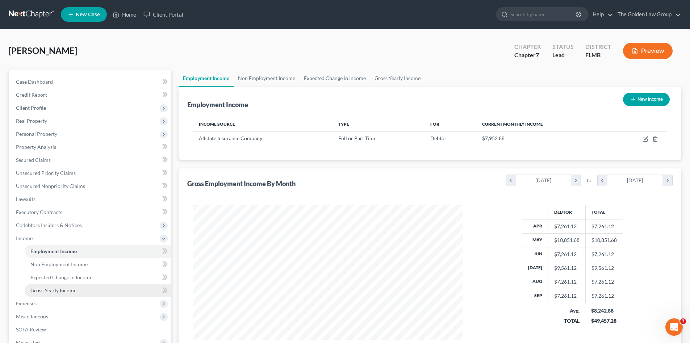
click at [59, 290] on span "Gross Yearly Income" at bounding box center [53, 290] width 46 height 6
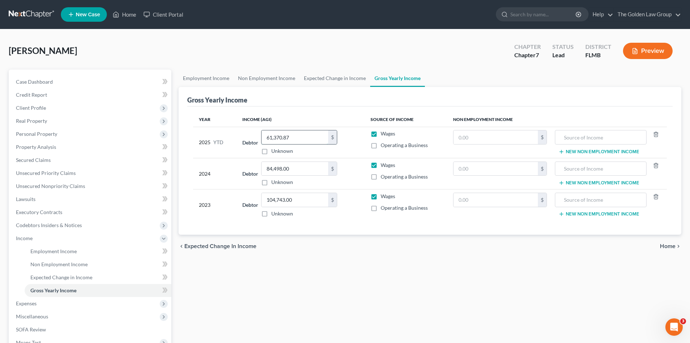
click at [297, 134] on input "61,370.87" at bounding box center [294, 137] width 67 height 14
type input "68,431.99"
click at [364, 276] on div "Employment Income Non Employment Income Expected Change in Income Gross Yearly …" at bounding box center [430, 240] width 510 height 340
click at [59, 111] on span "Client Profile" at bounding box center [90, 107] width 161 height 13
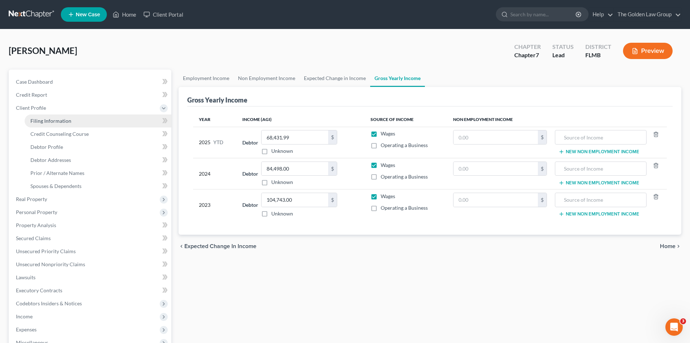
click at [59, 117] on link "Filing Information" at bounding box center [98, 120] width 147 height 13
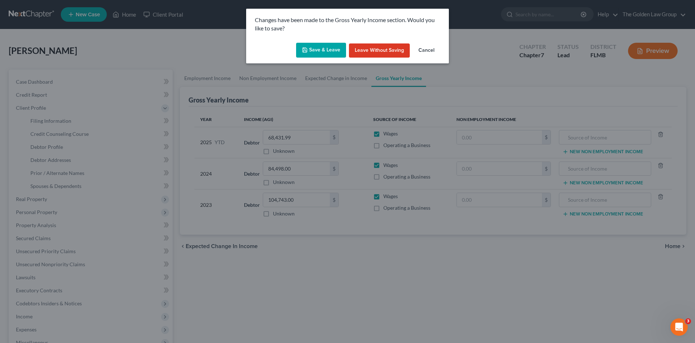
click at [324, 51] on button "Save & Leave" at bounding box center [321, 50] width 50 height 15
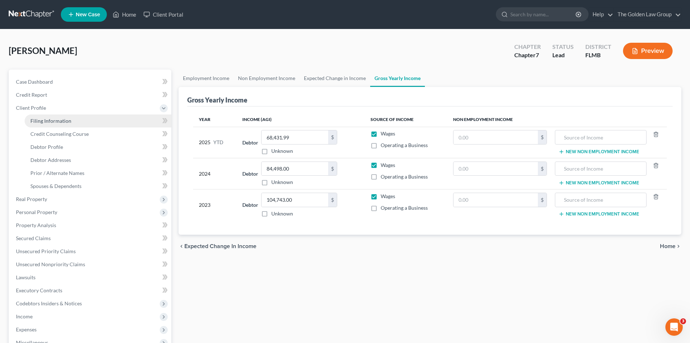
select select "1"
select select "0"
select select "9"
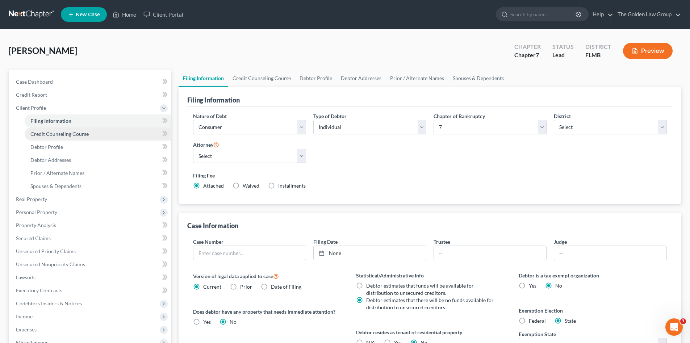
click at [65, 133] on span "Credit Counseling Course" at bounding box center [59, 134] width 58 height 6
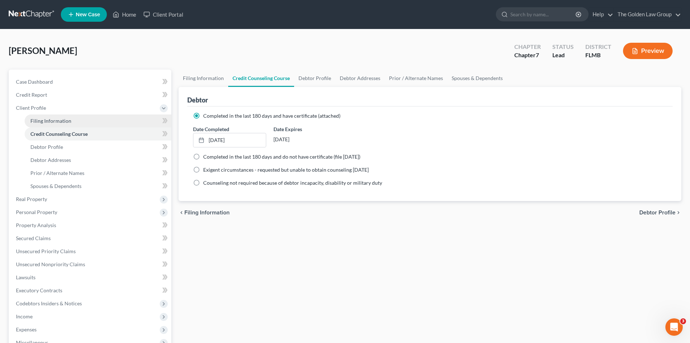
click at [58, 123] on span "Filing Information" at bounding box center [50, 121] width 41 height 6
select select "1"
select select "0"
select select "15"
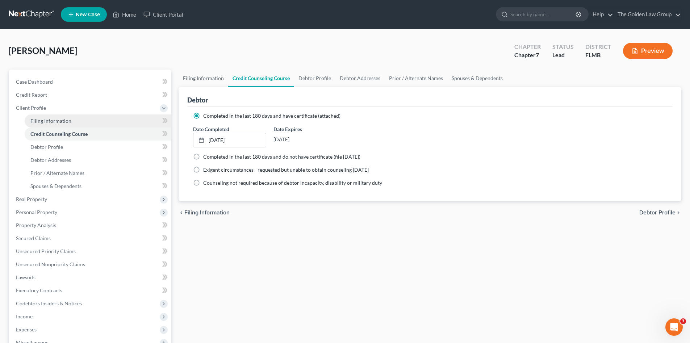
select select "2"
select select "9"
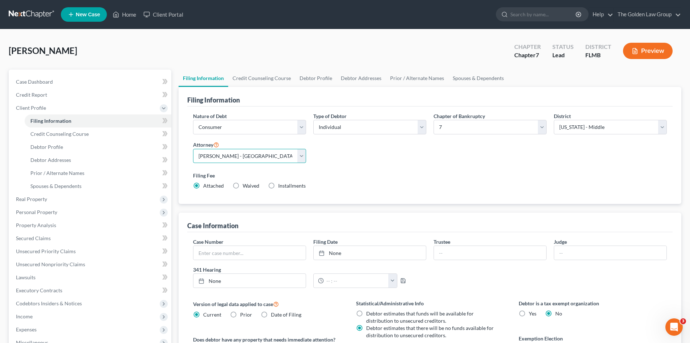
click at [231, 155] on select "Select G. Donald Golden - FLMB G. Donald Golden - FLNB Eric Barksdale - FLMB Er…" at bounding box center [249, 156] width 113 height 14
select select "0"
click at [193, 149] on select "Select G. Donald Golden - FLMB G. Donald Golden - FLNB Eric Barksdale - FLMB Er…" at bounding box center [249, 156] width 113 height 14
click at [79, 128] on link "Credit Counseling Course" at bounding box center [98, 133] width 147 height 13
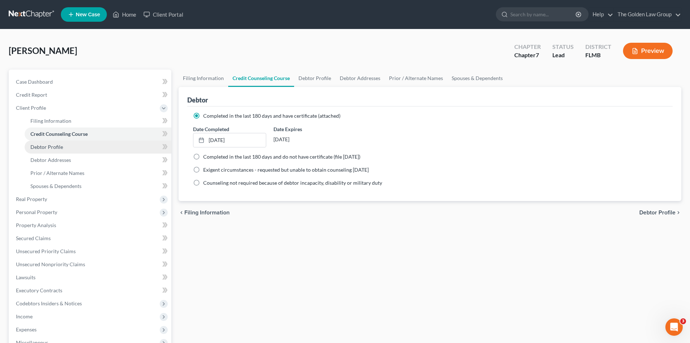
click at [80, 148] on link "Debtor Profile" at bounding box center [98, 146] width 147 height 13
select select "0"
select select "3"
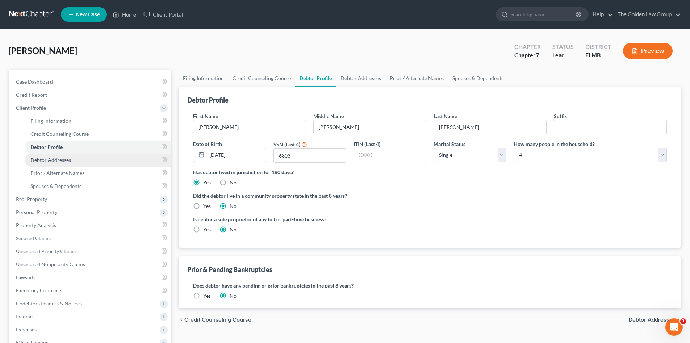
click at [85, 158] on link "Debtor Addresses" at bounding box center [98, 160] width 147 height 13
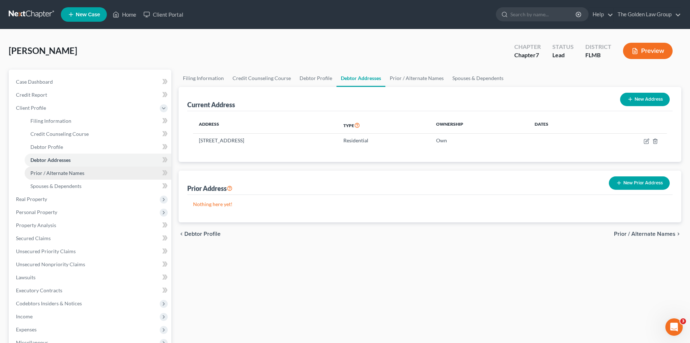
click at [93, 175] on link "Prior / Alternate Names" at bounding box center [98, 173] width 147 height 13
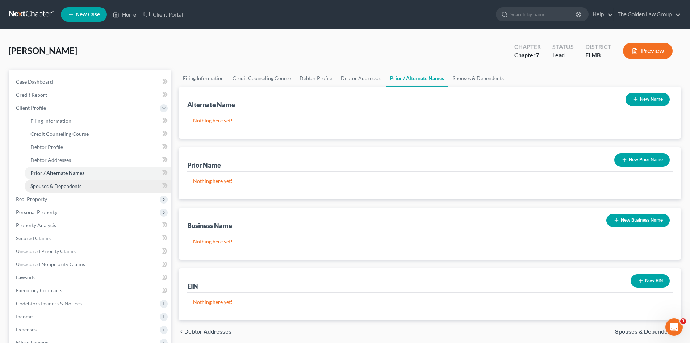
click at [93, 183] on link "Spouses & Dependents" at bounding box center [98, 186] width 147 height 13
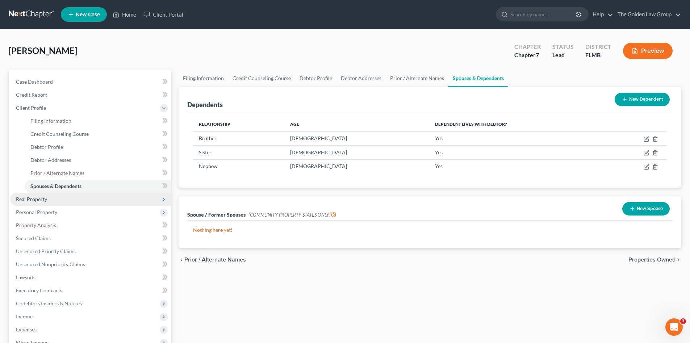
click at [79, 197] on span "Real Property" at bounding box center [90, 199] width 161 height 13
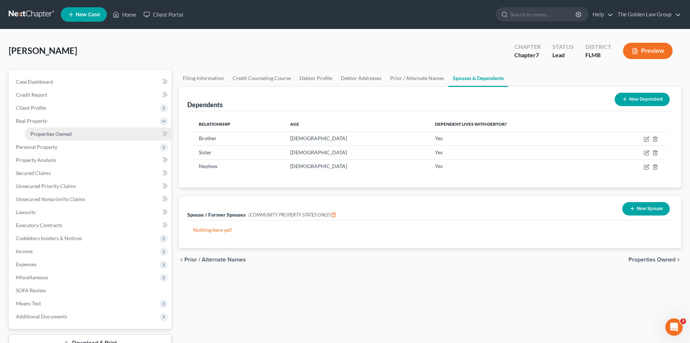
click at [66, 134] on span "Properties Owned" at bounding box center [50, 134] width 41 height 6
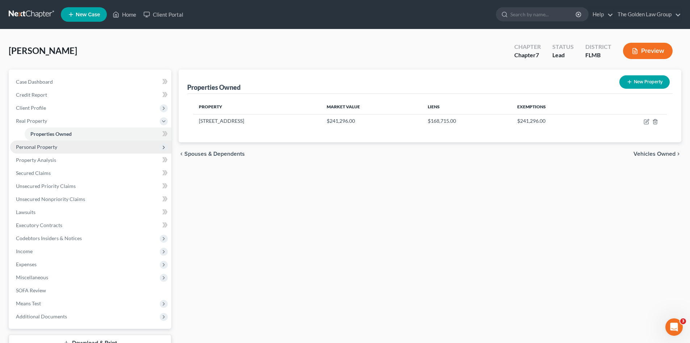
click at [64, 150] on span "Personal Property" at bounding box center [90, 146] width 161 height 13
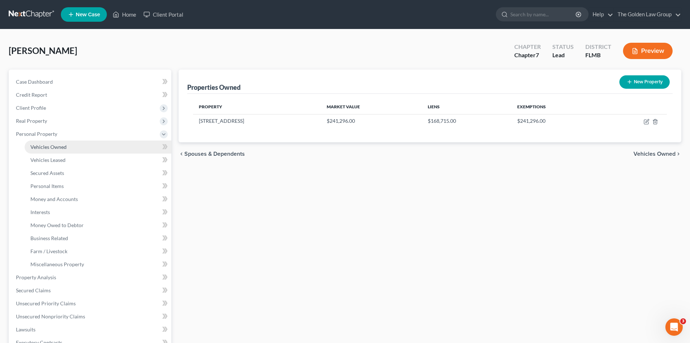
click at [68, 146] on link "Vehicles Owned" at bounding box center [98, 146] width 147 height 13
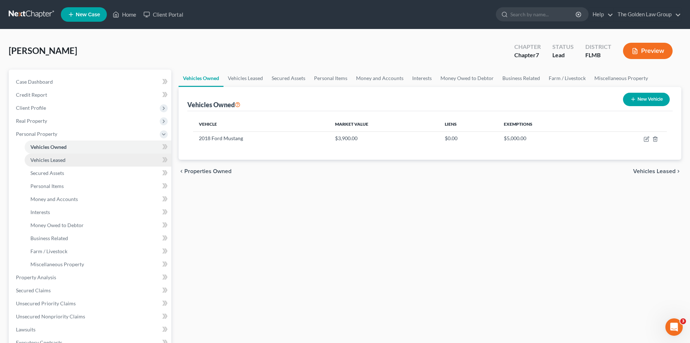
click at [72, 154] on link "Vehicles Leased" at bounding box center [98, 160] width 147 height 13
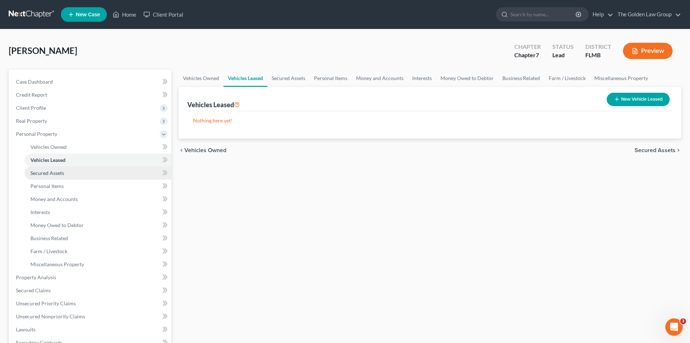
click at [75, 167] on link "Secured Assets" at bounding box center [98, 173] width 147 height 13
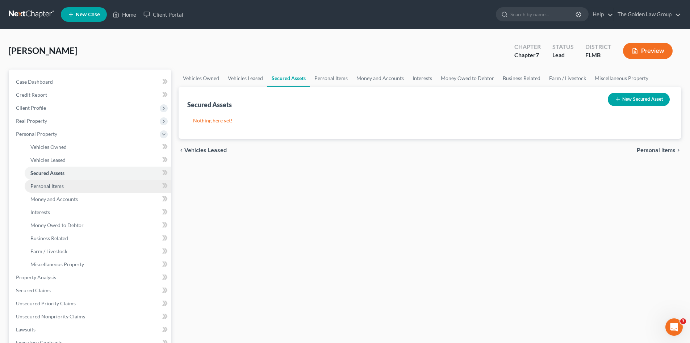
click at [76, 181] on link "Personal Items" at bounding box center [98, 186] width 147 height 13
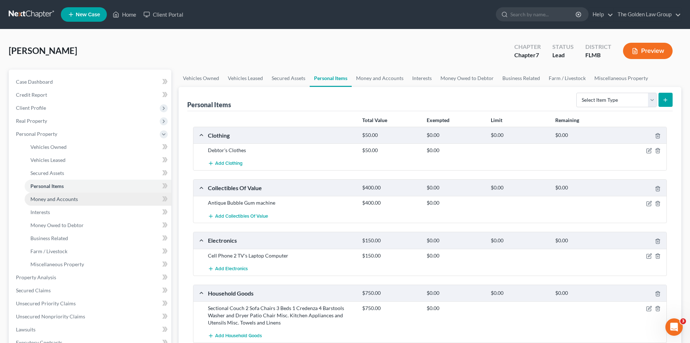
click at [76, 197] on span "Money and Accounts" at bounding box center [53, 199] width 47 height 6
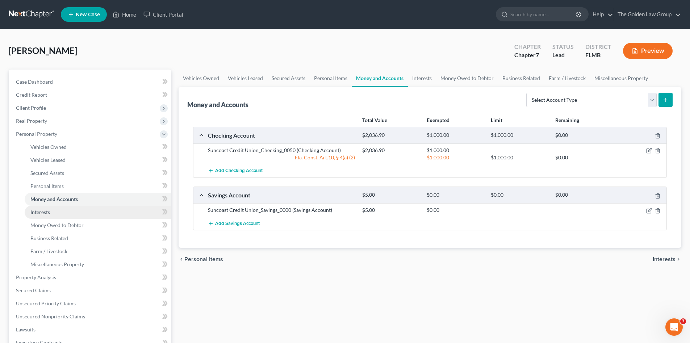
click at [77, 212] on link "Interests" at bounding box center [98, 212] width 147 height 13
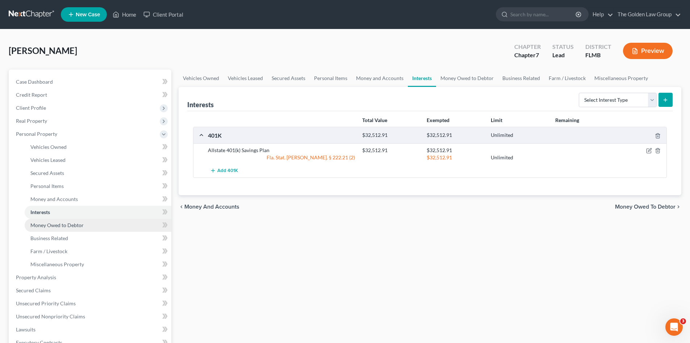
click at [83, 222] on span "Money Owed to Debtor" at bounding box center [56, 225] width 53 height 6
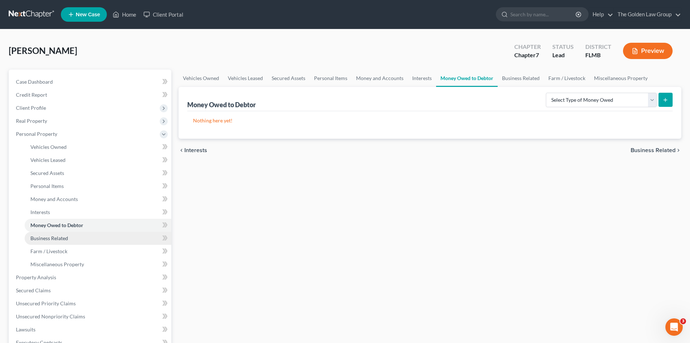
drag, startPoint x: 77, startPoint y: 235, endPoint x: 82, endPoint y: 243, distance: 9.6
click at [77, 235] on link "Business Related" at bounding box center [98, 238] width 147 height 13
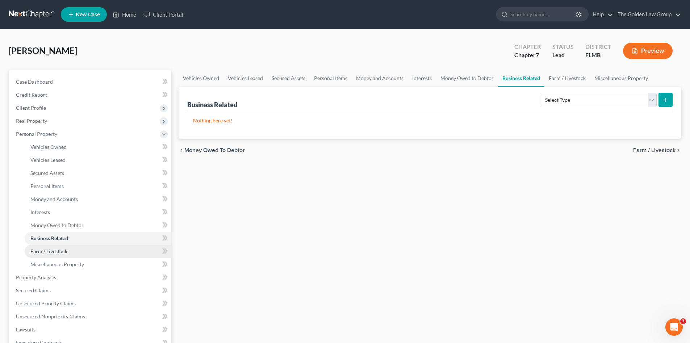
click at [83, 251] on link "Farm / Livestock" at bounding box center [98, 251] width 147 height 13
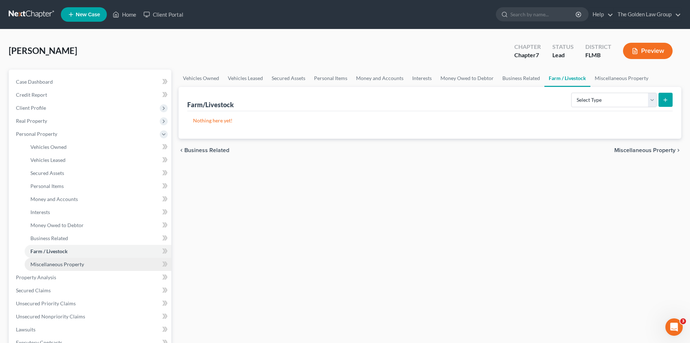
click at [91, 265] on link "Miscellaneous Property" at bounding box center [98, 264] width 147 height 13
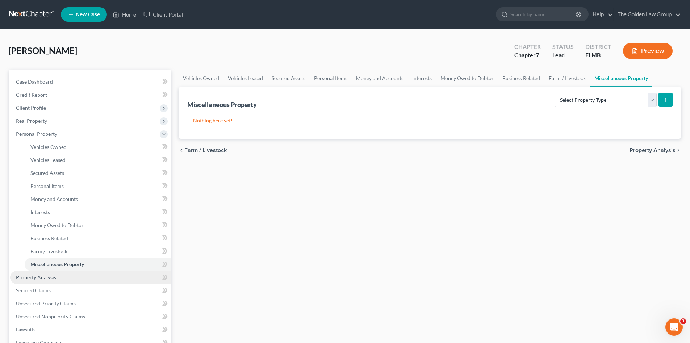
click at [68, 277] on link "Property Analysis" at bounding box center [90, 277] width 161 height 13
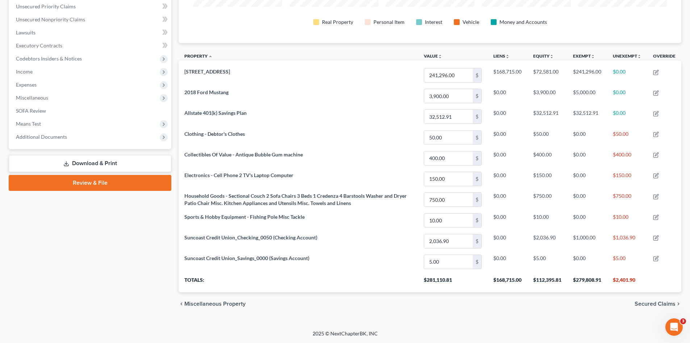
click at [71, 259] on div "Case Dashboard Payments Invoices Payments Payments Credit Report Client Profile" at bounding box center [90, 109] width 170 height 413
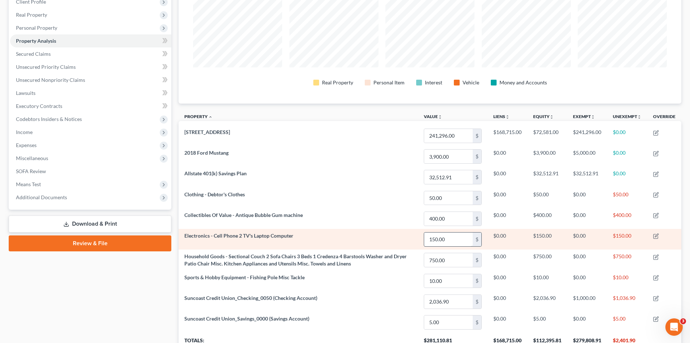
scroll to position [167, 0]
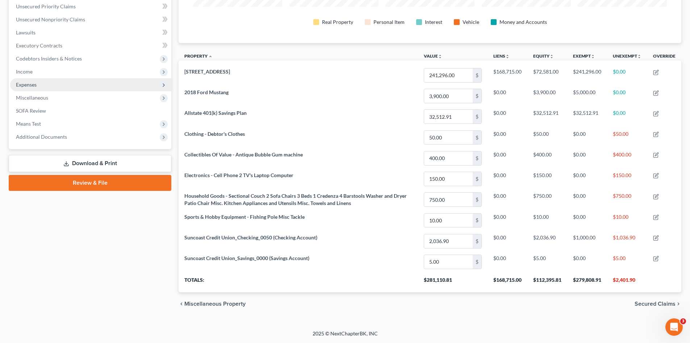
click at [31, 83] on span "Expenses" at bounding box center [26, 84] width 21 height 6
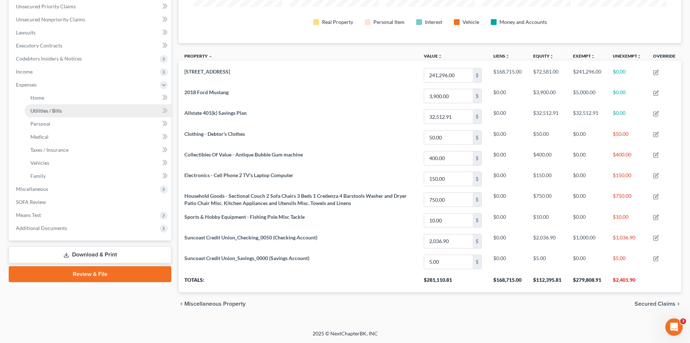
click at [58, 114] on link "Utilities / Bills" at bounding box center [98, 110] width 147 height 13
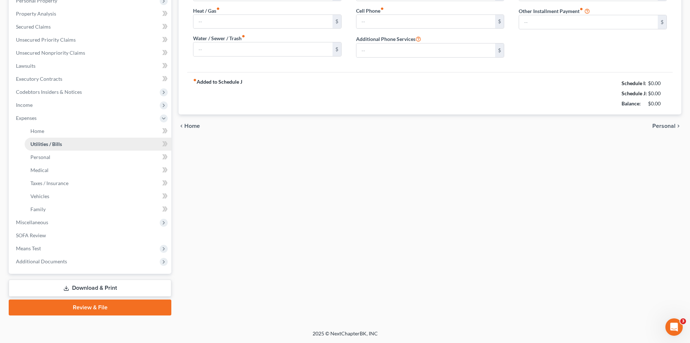
type input "350.00"
type input "0.00"
type input "400.00"
type input "275.00"
type input "98.00"
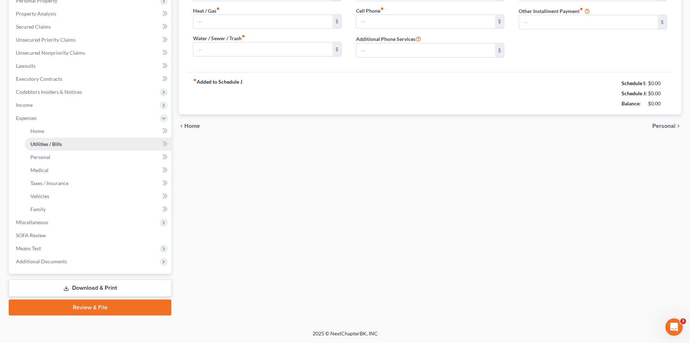
type input "0.00"
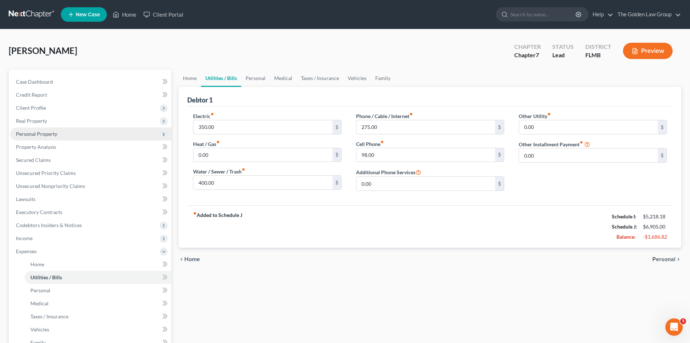
click at [54, 133] on span "Personal Property" at bounding box center [36, 134] width 41 height 6
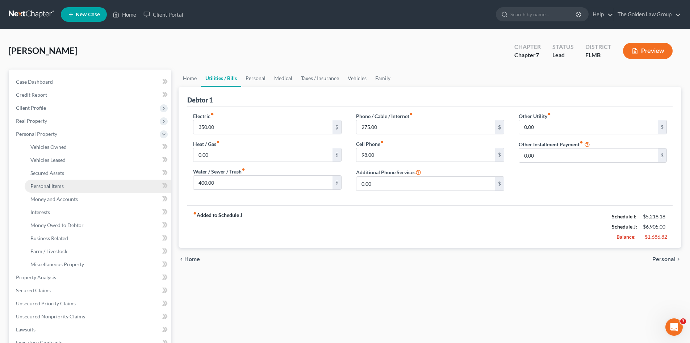
click at [68, 185] on link "Personal Items" at bounding box center [98, 186] width 147 height 13
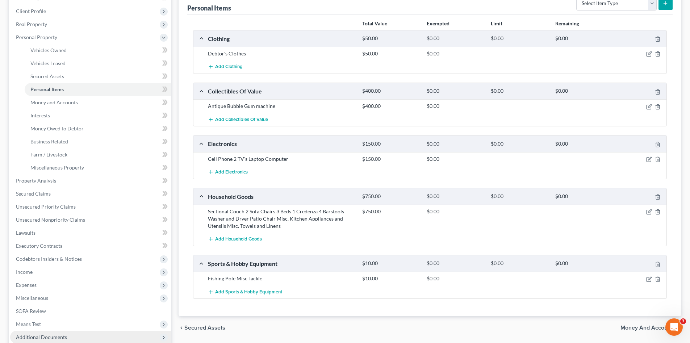
scroll to position [172, 0]
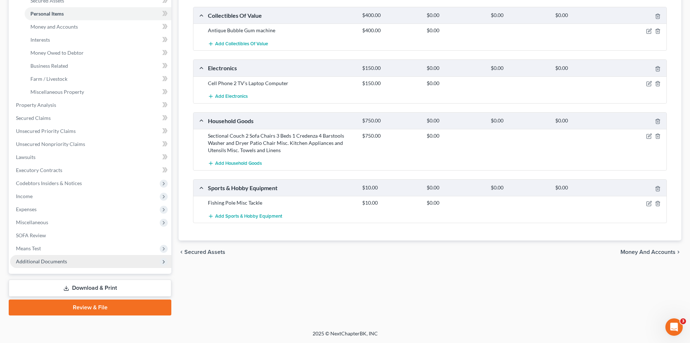
click at [53, 262] on span "Additional Documents" at bounding box center [41, 261] width 51 height 6
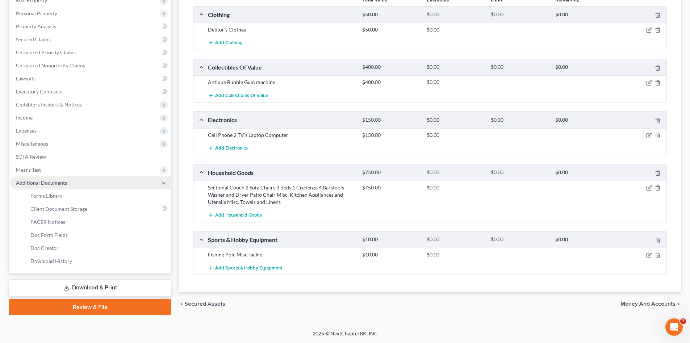
scroll to position [121, 0]
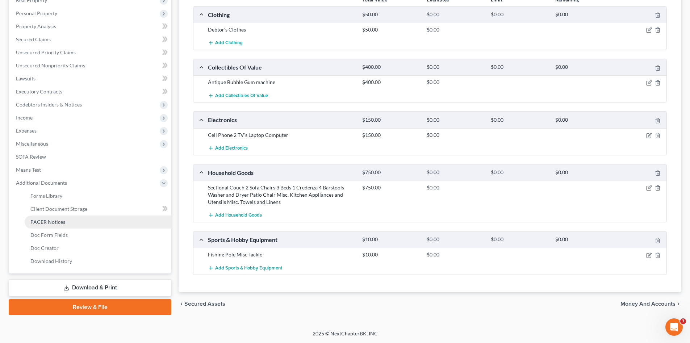
click at [54, 219] on span "PACER Notices" at bounding box center [47, 222] width 35 height 6
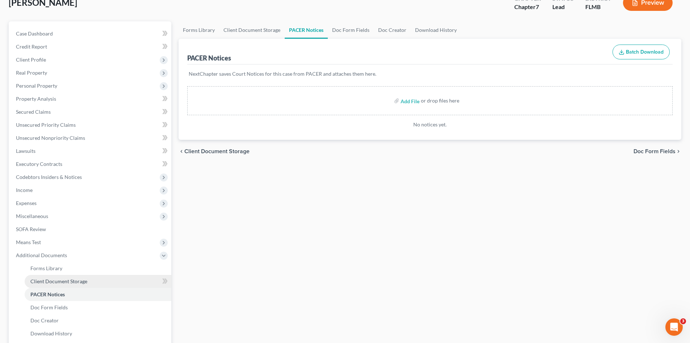
scroll to position [84, 0]
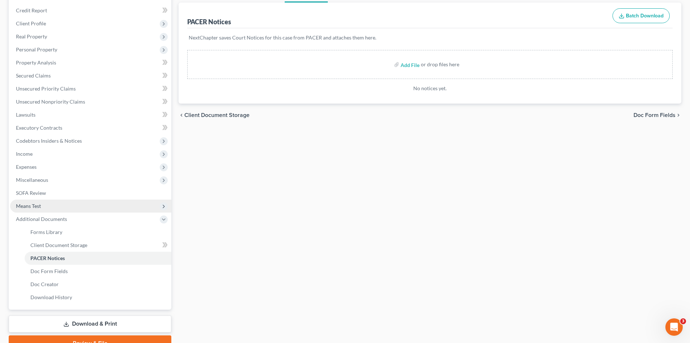
click at [43, 203] on span "Means Test" at bounding box center [90, 206] width 161 height 13
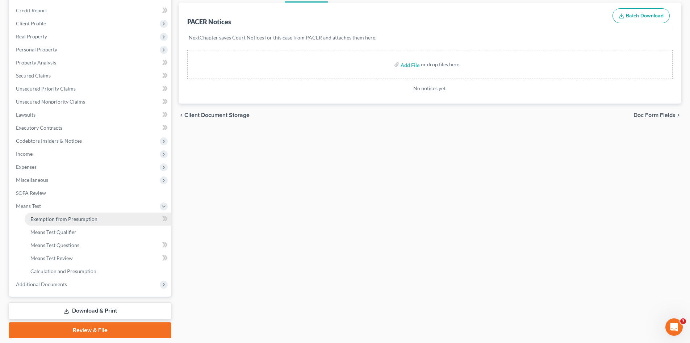
click at [102, 219] on link "Exemption from Presumption" at bounding box center [98, 219] width 147 height 13
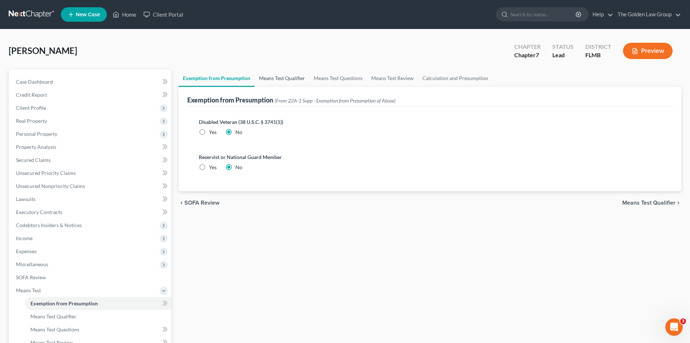
click at [273, 76] on link "Means Test Qualifier" at bounding box center [282, 78] width 55 height 17
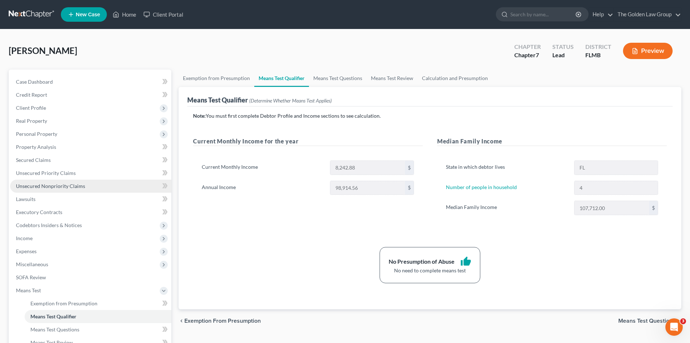
click at [61, 180] on link "Unsecured Nonpriority Claims" at bounding box center [90, 186] width 161 height 13
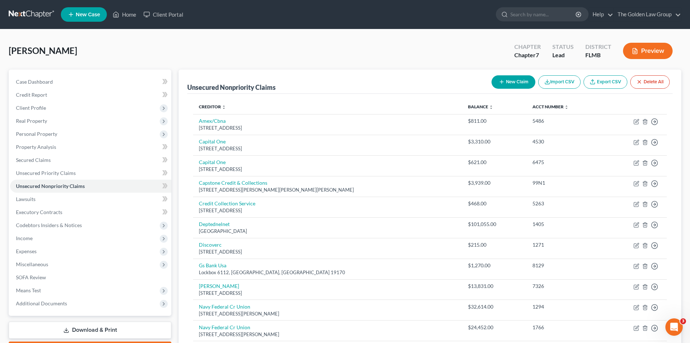
click at [38, 14] on link at bounding box center [32, 14] width 46 height 13
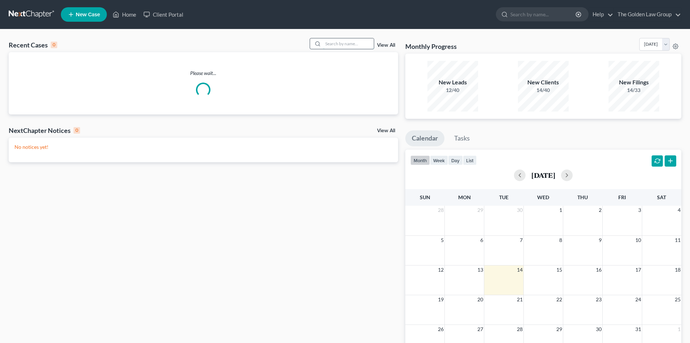
click at [348, 43] on input "search" at bounding box center [348, 43] width 51 height 11
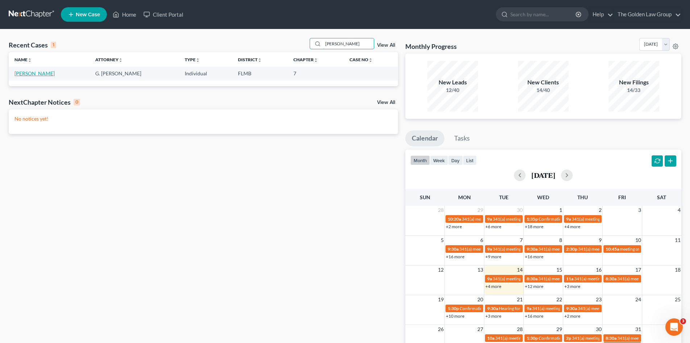
type input "cooley"
click at [38, 72] on link "Cooley, Darryll" at bounding box center [34, 73] width 40 height 6
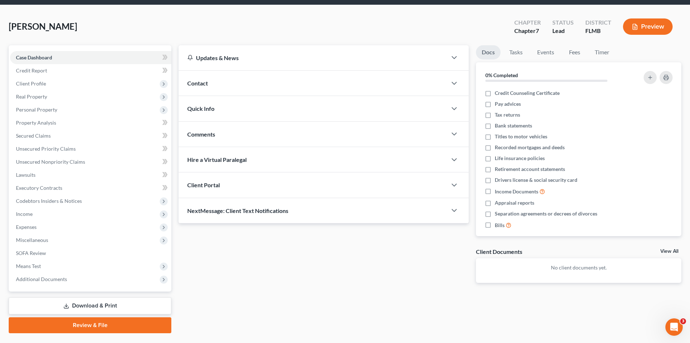
scroll to position [42, 0]
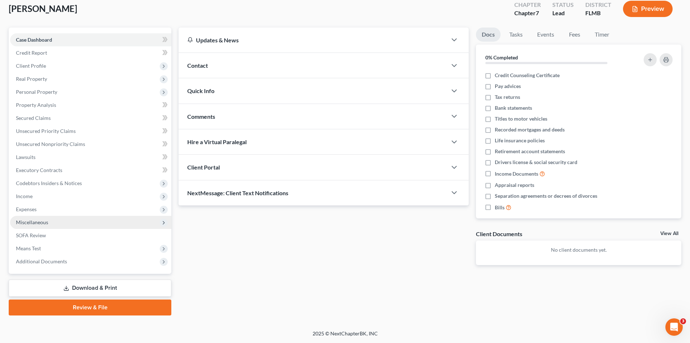
click at [39, 216] on span "Miscellaneous" at bounding box center [90, 222] width 161 height 13
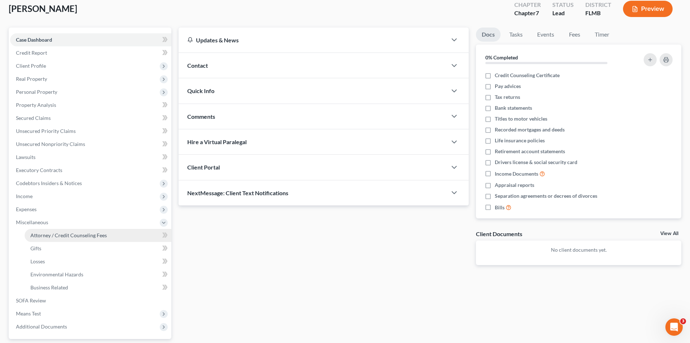
click at [55, 232] on span "Attorney / Credit Counseling Fees" at bounding box center [68, 235] width 76 height 6
select select "2"
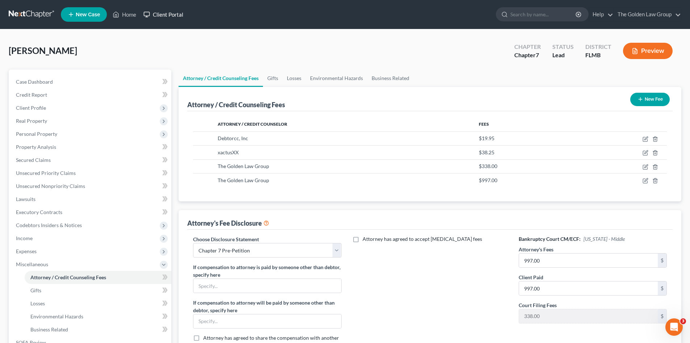
drag, startPoint x: 148, startPoint y: 44, endPoint x: 146, endPoint y: 21, distance: 23.7
click at [148, 39] on div "Cooley, Darryll Upgraded Chapter Chapter 7 Status Lead District FLMB Preview" at bounding box center [345, 54] width 672 height 32
